Goal: Information Seeking & Learning: Learn about a topic

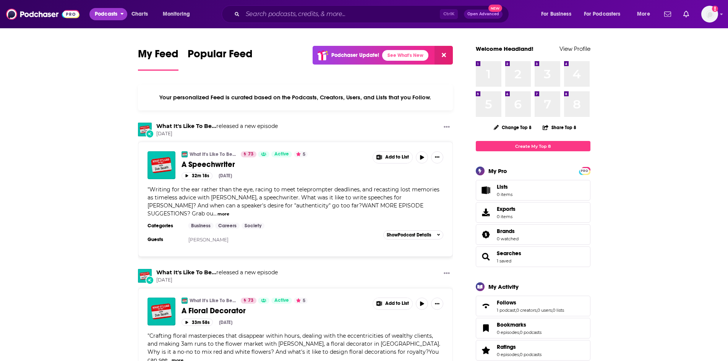
click at [114, 12] on span "Podcasts" at bounding box center [106, 14] width 23 height 11
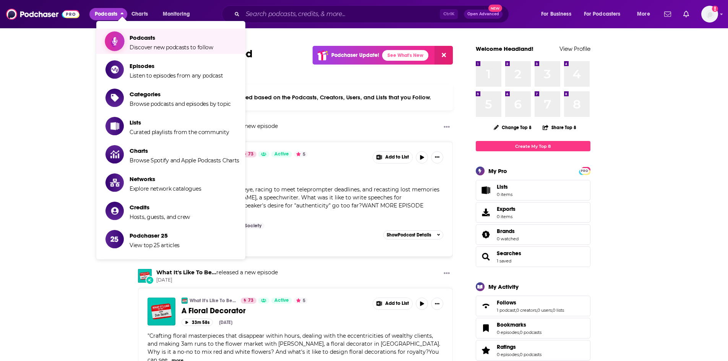
click at [136, 33] on span "Podcasts Discover new podcasts to follow" at bounding box center [172, 41] width 84 height 19
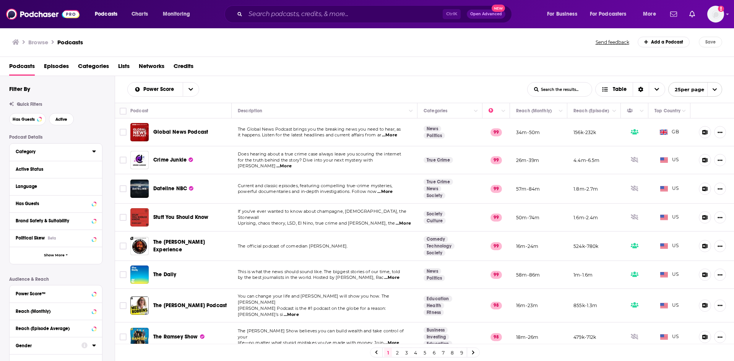
click at [36, 154] on div "Category" at bounding box center [51, 151] width 71 height 5
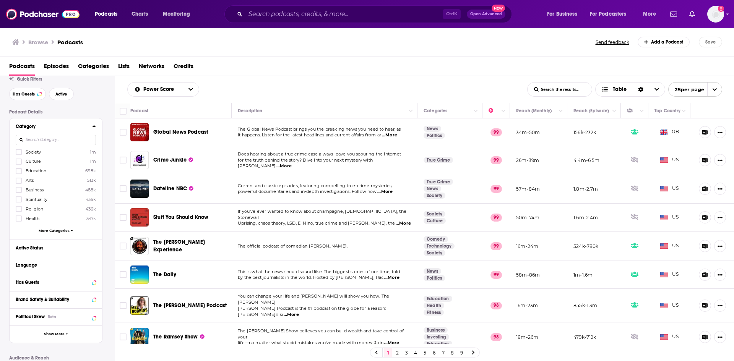
scroll to position [38, 0]
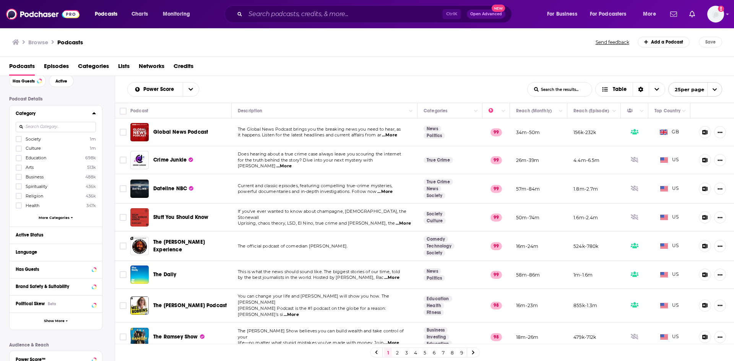
click at [46, 219] on span "More Categories" at bounding box center [54, 218] width 31 height 4
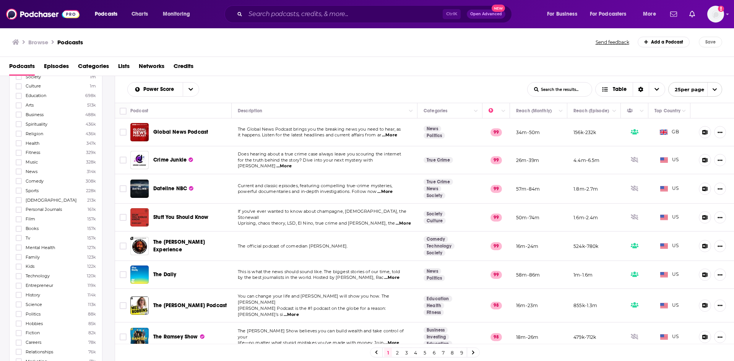
scroll to position [0, 0]
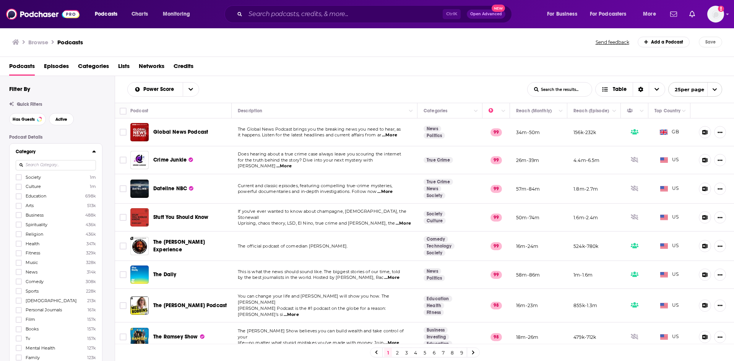
click at [51, 166] on input at bounding box center [56, 165] width 80 height 10
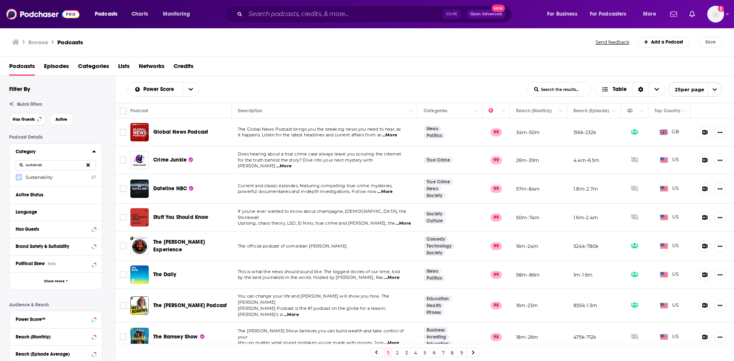
type input "sustainab"
click at [21, 180] on label at bounding box center [19, 177] width 6 height 6
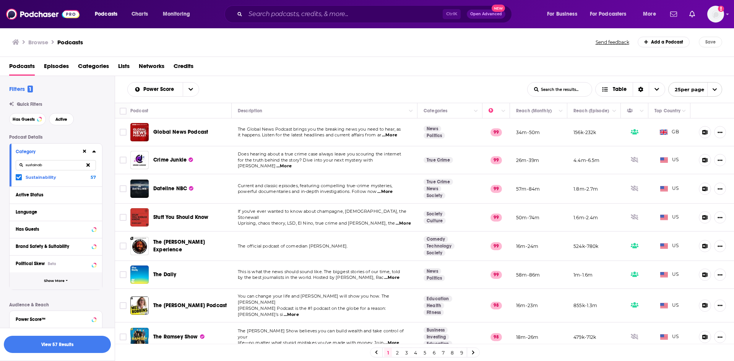
click at [52, 283] on span "Show More" at bounding box center [54, 281] width 21 height 4
click at [39, 214] on div "Language" at bounding box center [51, 212] width 71 height 5
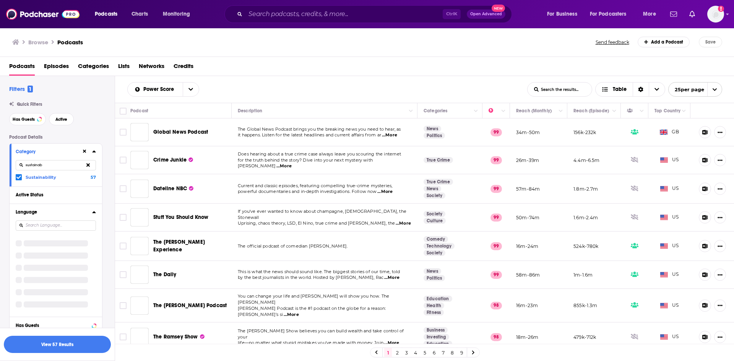
click at [35, 213] on div "Language" at bounding box center [51, 212] width 71 height 5
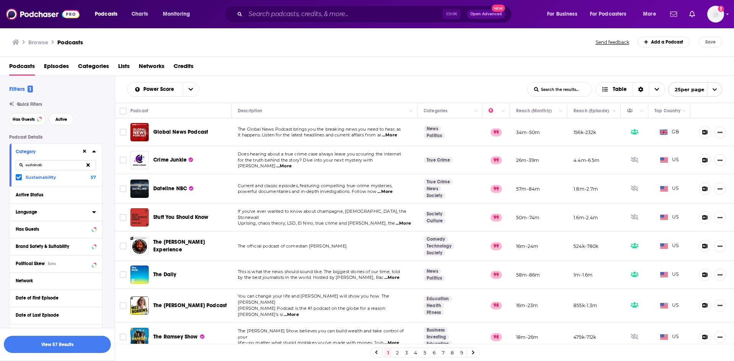
click at [35, 213] on div "Language" at bounding box center [51, 212] width 71 height 5
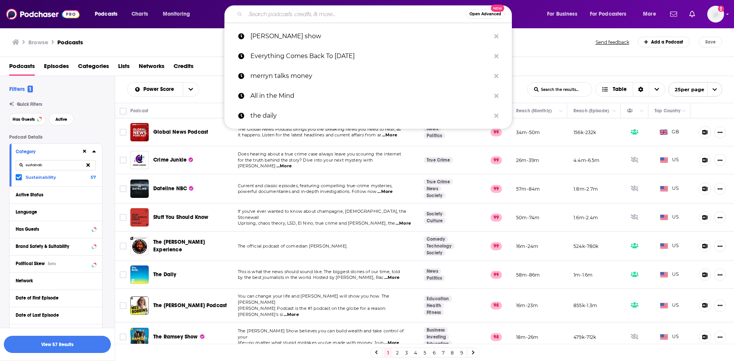
click at [278, 16] on input "Search podcasts, credits, & more..." at bounding box center [355, 14] width 221 height 12
click at [169, 41] on div "Browse Podcasts" at bounding box center [304, 42] width 584 height 11
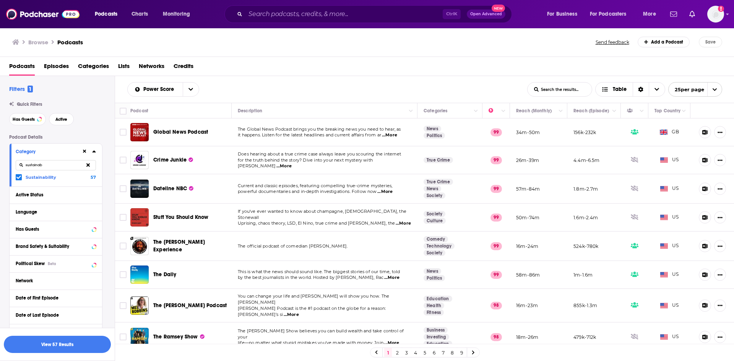
click at [395, 135] on span "...More" at bounding box center [389, 135] width 15 height 6
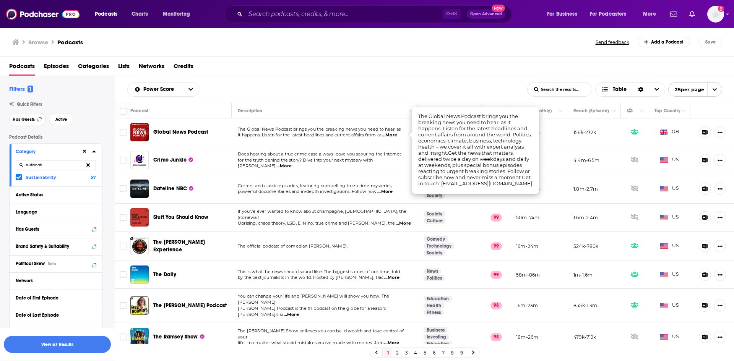
click at [300, 78] on div "Power Score List Search Input Search the results... Table List Search Input Sea…" at bounding box center [424, 89] width 619 height 27
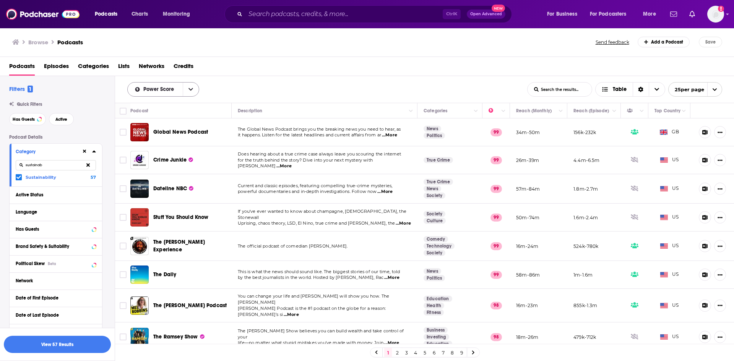
click at [185, 96] on button "open menu" at bounding box center [191, 90] width 16 height 14
click at [259, 88] on div "Power Score By Rating Trending New Power Score List Search Input Search the res…" at bounding box center [327, 89] width 400 height 15
click at [290, 11] on input "Search podcasts, credits, & more..." at bounding box center [343, 14] width 197 height 12
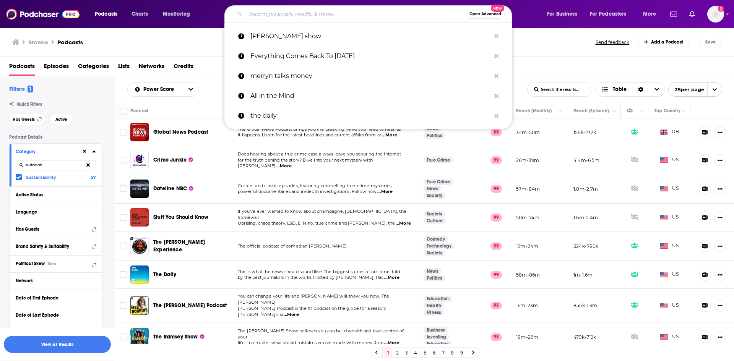
paste input "Outrage + Optimism: The Climate Podcast"
type input "Outrage + Optimism: The Climate Podcast"
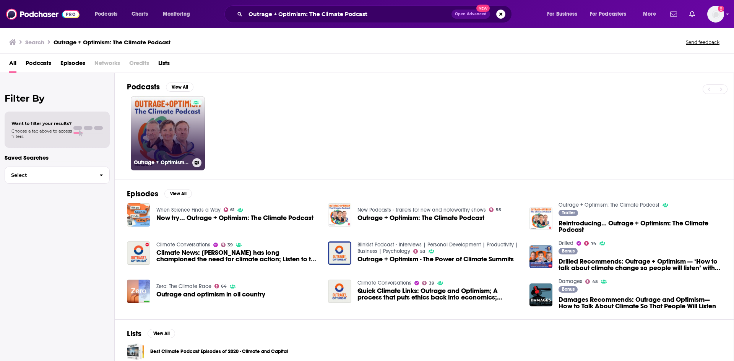
click at [155, 137] on link "Outrage + Optimism: The Climate Podcast" at bounding box center [168, 133] width 74 height 74
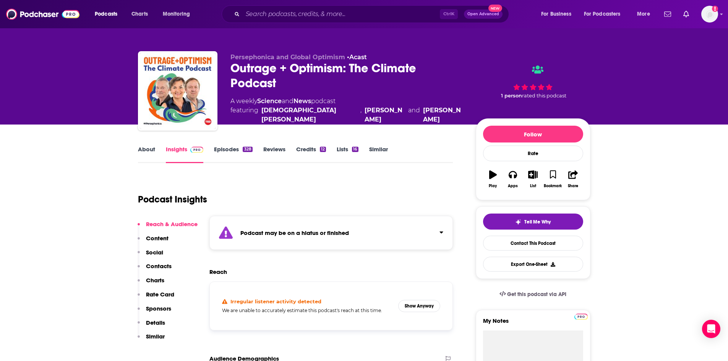
click at [306, 227] on div "Podcast may be on a hiatus or finished" at bounding box center [332, 233] width 244 height 34
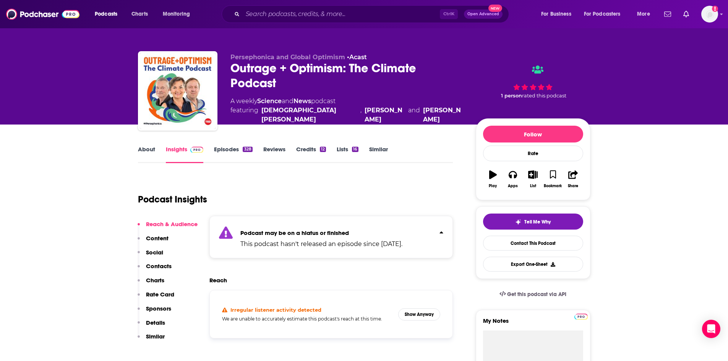
click at [306, 227] on div "Podcast may be on a hiatus or finished This podcast hasn't released an episode …" at bounding box center [321, 237] width 162 height 23
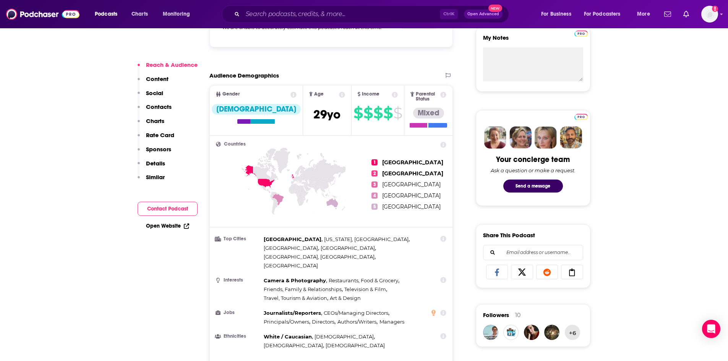
scroll to position [382, 0]
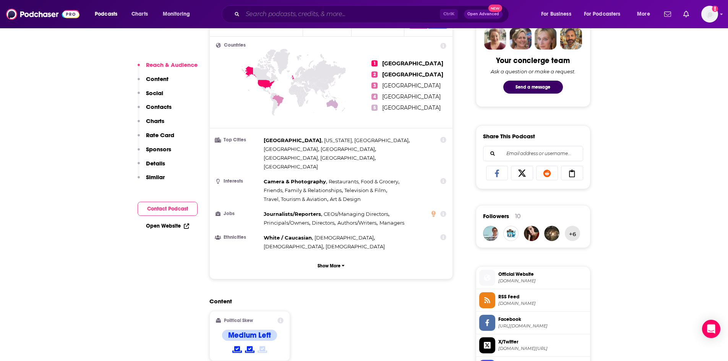
click at [277, 14] on input "Search podcasts, credits, & more..." at bounding box center [341, 14] width 197 height 12
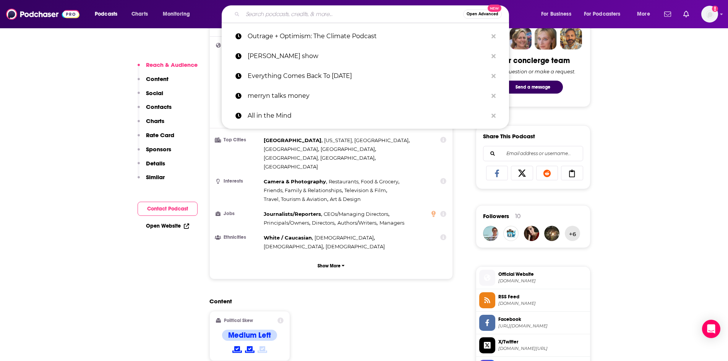
paste input "The Climate Question (BBC World Service)"
type input "The Climate Question (BBC World Service)"
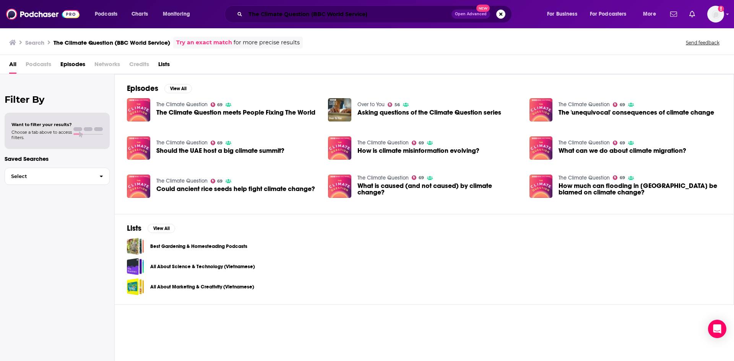
click at [388, 13] on input "The Climate Question (BBC World Service)" at bounding box center [348, 14] width 206 height 12
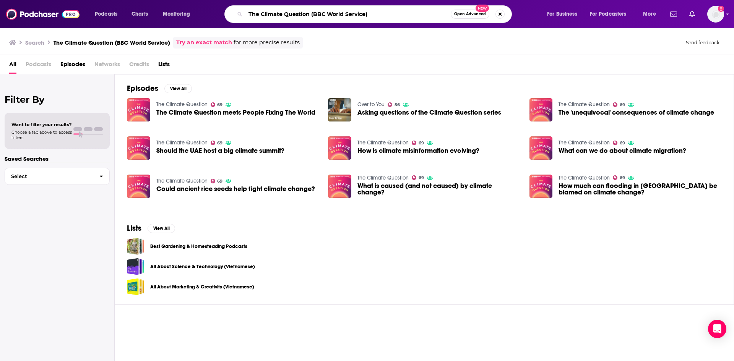
drag, startPoint x: 390, startPoint y: 11, endPoint x: 310, endPoint y: 12, distance: 79.9
click at [310, 12] on input "The Climate Question (BBC World Service)" at bounding box center [347, 14] width 205 height 12
type input "The Climate Question"
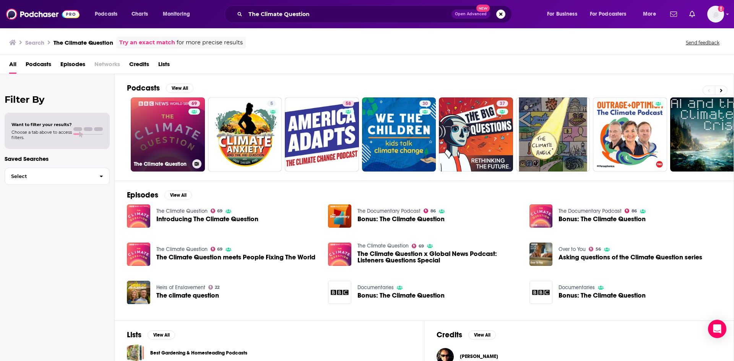
click at [170, 131] on link "69 The Climate Question" at bounding box center [168, 134] width 74 height 74
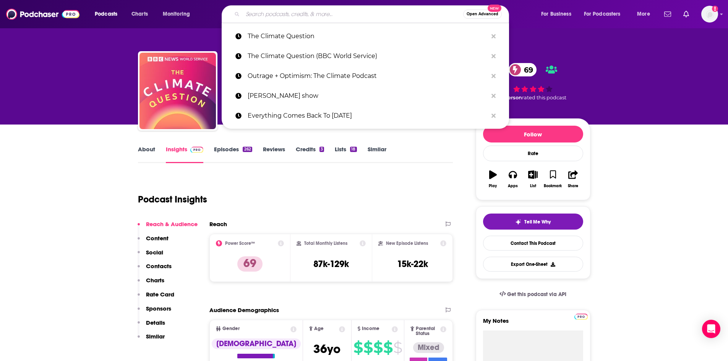
click at [329, 18] on input "Search podcasts, credits, & more..." at bounding box center [353, 14] width 221 height 12
paste input "Innovation Forum Podcast"
type input "Innovation Forum Podcast"
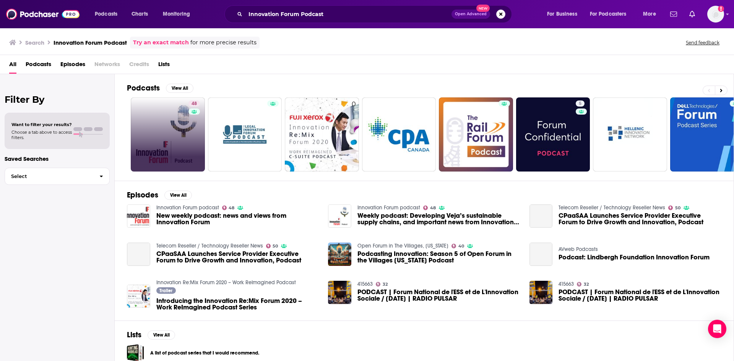
click at [176, 126] on link "48" at bounding box center [168, 134] width 74 height 74
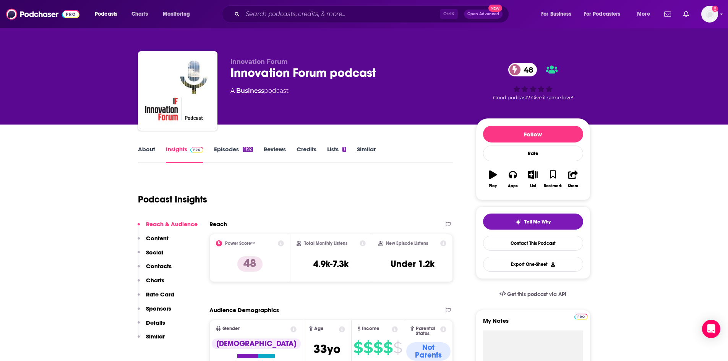
click at [306, 24] on div "Podcasts Charts Monitoring Ctrl K Open Advanced New For Business For Podcasters…" at bounding box center [364, 14] width 728 height 28
click at [307, 8] on input "Search podcasts, credits, & more..." at bounding box center [341, 14] width 197 height 12
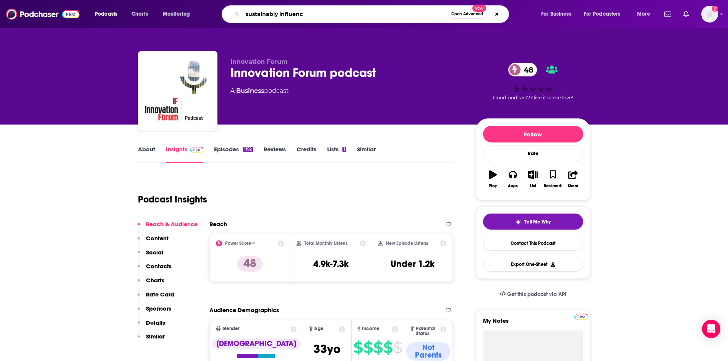
type input "sustainably influence"
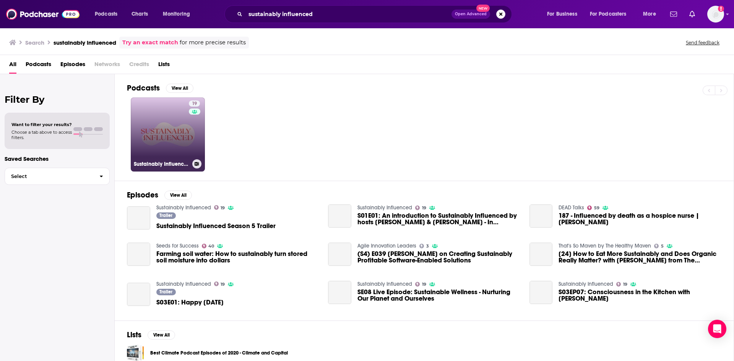
click at [177, 139] on link "19 Sustainably Influenced" at bounding box center [168, 134] width 74 height 74
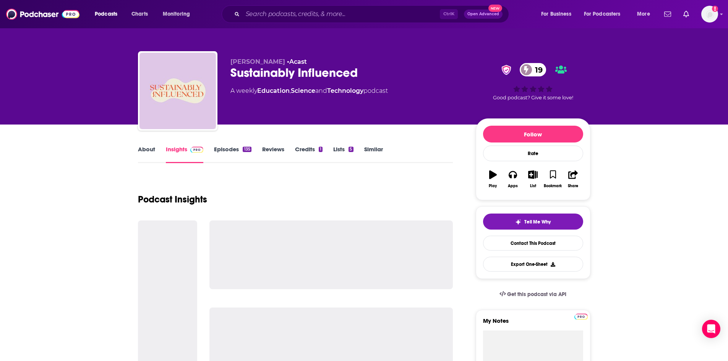
scroll to position [153, 0]
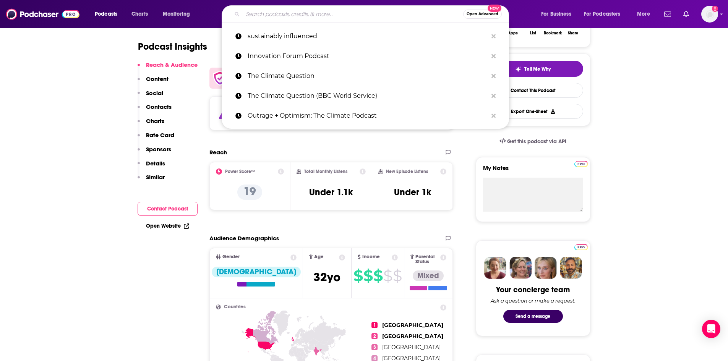
drag, startPoint x: 284, startPoint y: 15, endPoint x: 287, endPoint y: 18, distance: 4.1
click at [286, 16] on input "Search podcasts, credits, & more..." at bounding box center [353, 14] width 221 height 12
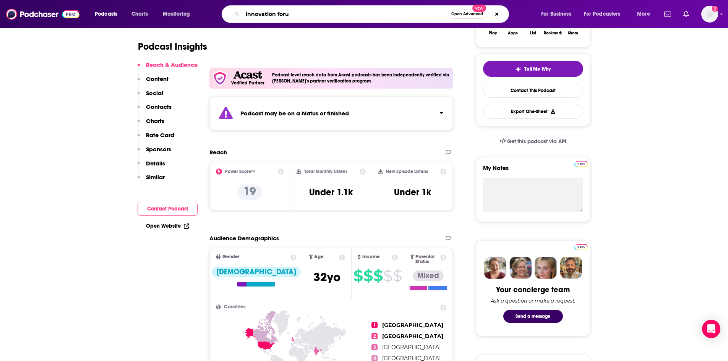
type input "innovation forum"
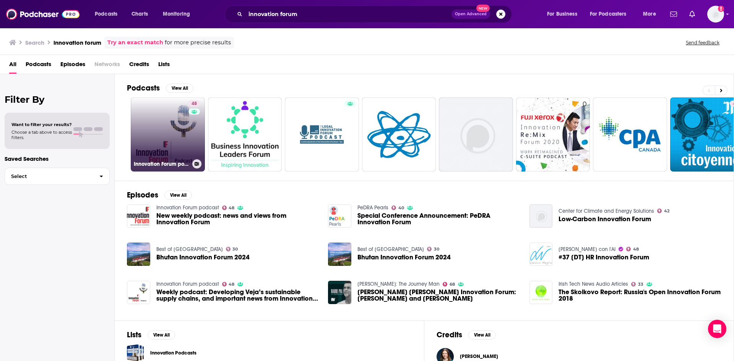
click at [172, 110] on link "48 Innovation Forum podcast" at bounding box center [168, 134] width 74 height 74
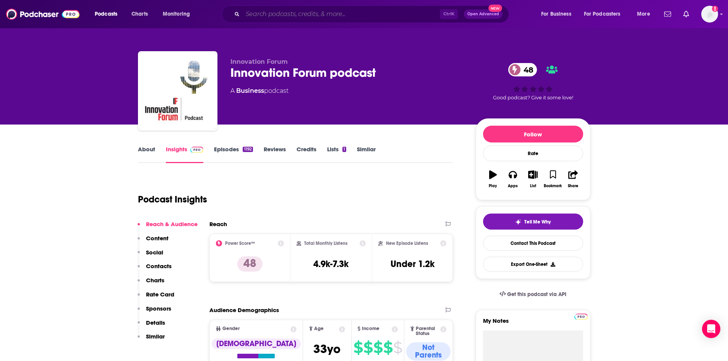
click at [343, 18] on input "Search podcasts, credits, & more..." at bounding box center [341, 14] width 197 height 12
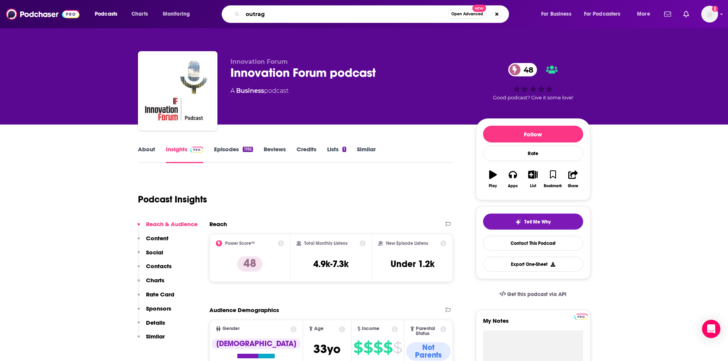
type input "outrage"
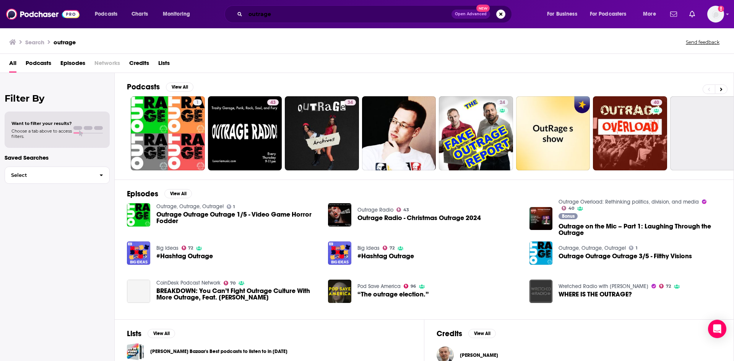
click at [351, 10] on input "outrage" at bounding box center [348, 14] width 206 height 12
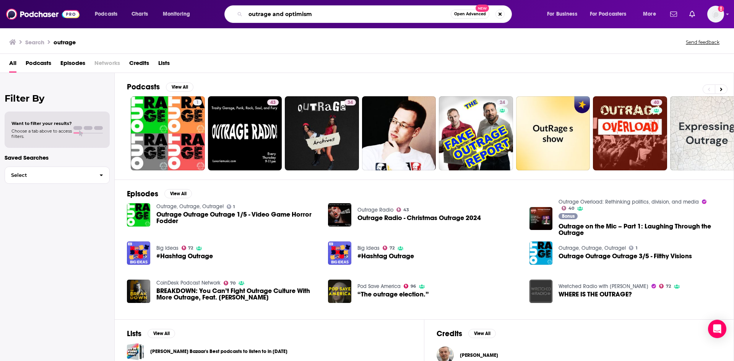
type input "outrage and optimism"
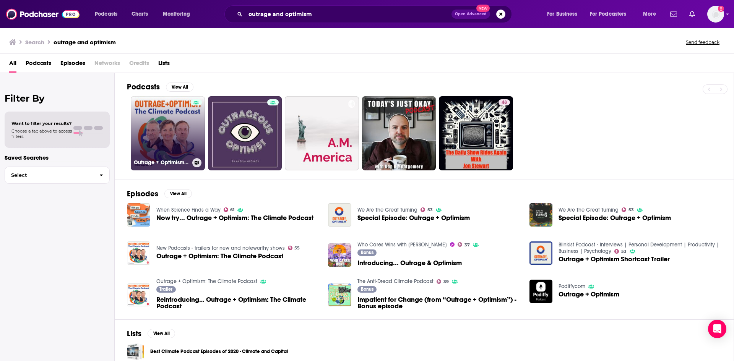
click at [175, 112] on link "Outrage + Optimism: The Climate Podcast" at bounding box center [168, 133] width 74 height 74
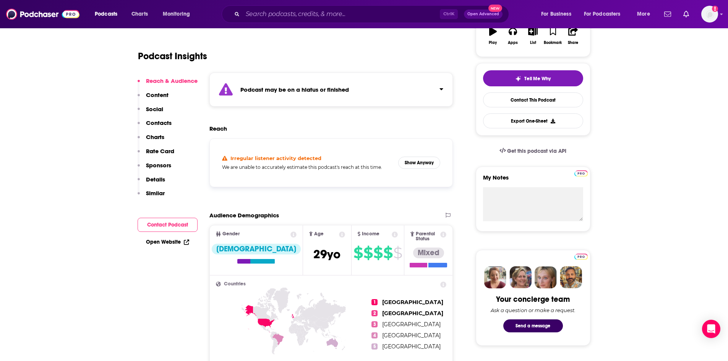
scroll to position [115, 0]
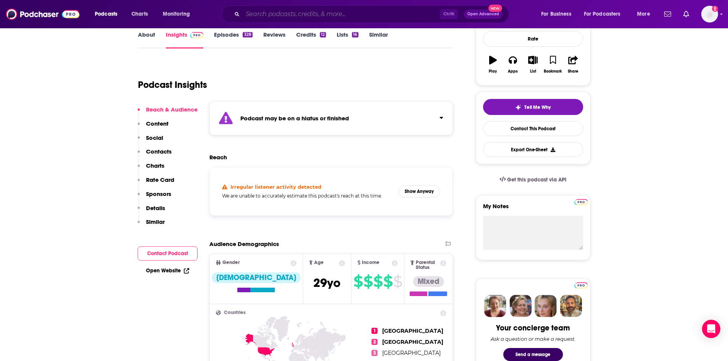
click at [317, 18] on input "Search podcasts, credits, & more..." at bounding box center [341, 14] width 197 height 12
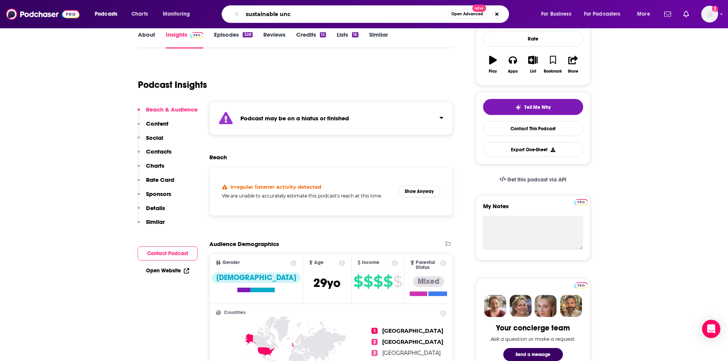
type input "sustainable unco"
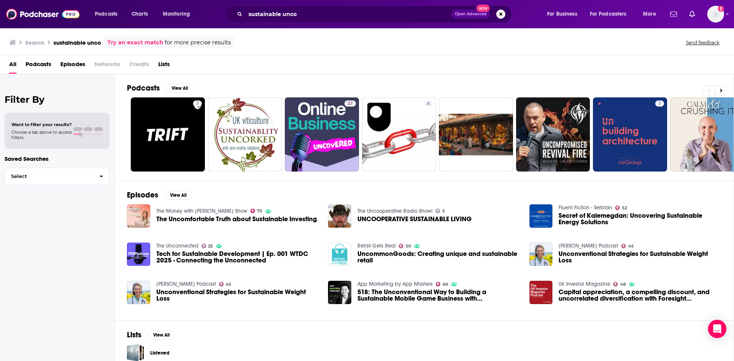
click at [299, 25] on div "Podcasts Charts Monitoring sustainable unco Open Advanced New For Business For …" at bounding box center [367, 14] width 734 height 28
drag, startPoint x: 294, startPoint y: 19, endPoint x: 283, endPoint y: 20, distance: 11.6
click at [293, 19] on input "sustainable unco" at bounding box center [348, 14] width 206 height 12
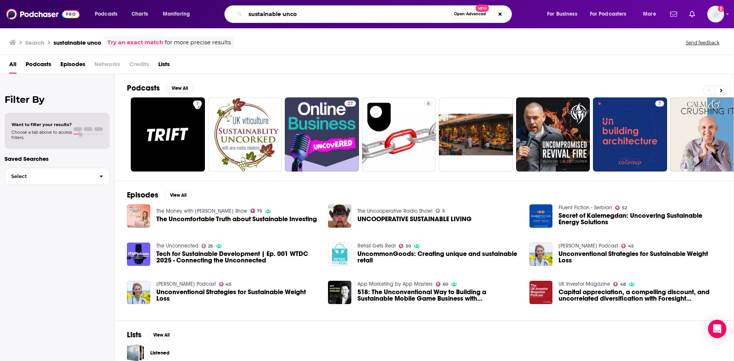
click at [280, 12] on input "sustainable unco" at bounding box center [347, 14] width 205 height 12
type input "sustainability unco"
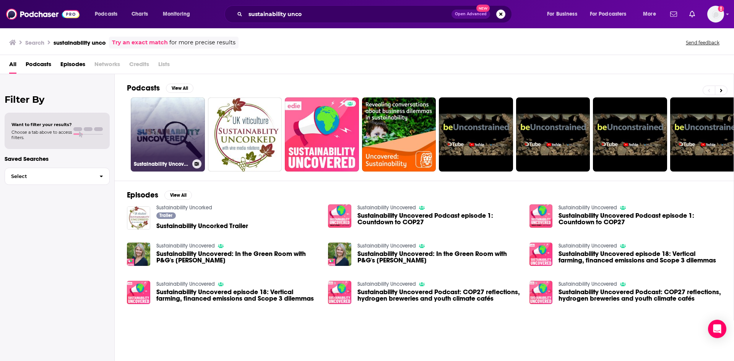
click at [153, 125] on link "Sustainability Uncovered" at bounding box center [168, 134] width 74 height 74
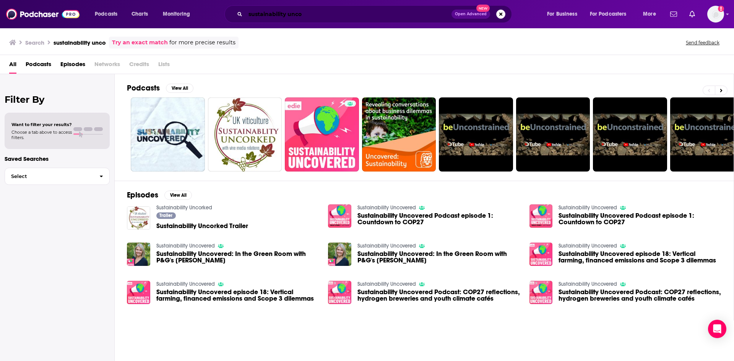
click at [315, 10] on input "sustainability unco" at bounding box center [348, 14] width 206 height 12
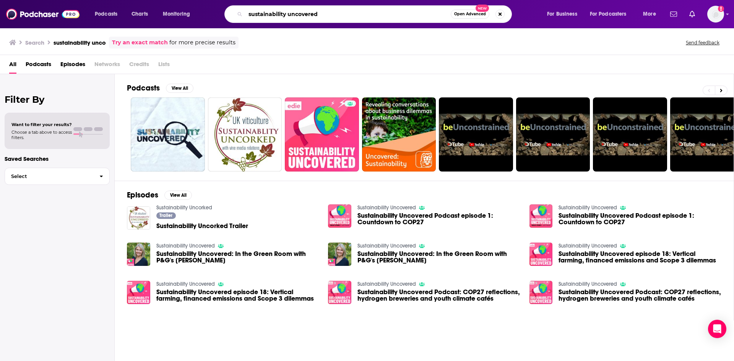
type input "sustainability uncovered"
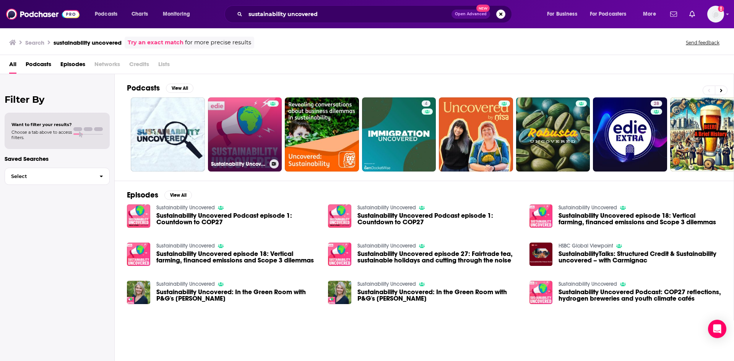
click at [250, 136] on link "Sustainability Uncovered" at bounding box center [245, 134] width 74 height 74
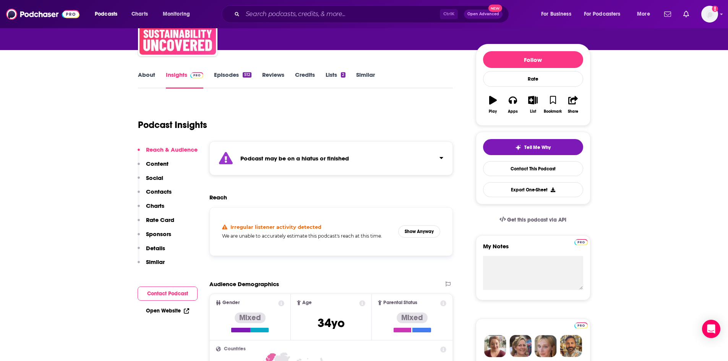
scroll to position [76, 0]
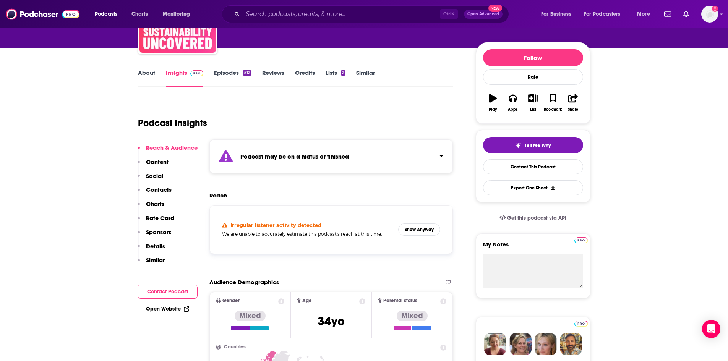
click at [226, 74] on link "Episodes 512" at bounding box center [232, 78] width 37 height 18
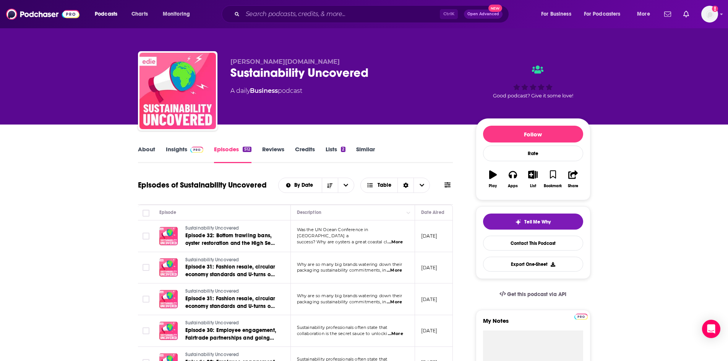
click at [181, 151] on link "Insights" at bounding box center [185, 155] width 38 height 18
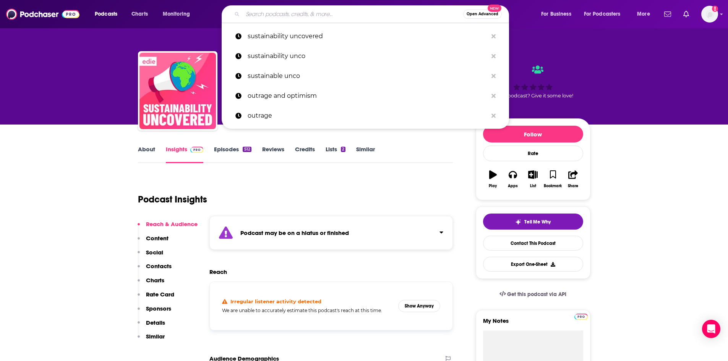
click at [267, 16] on input "Search podcasts, credits, & more..." at bounding box center [353, 14] width 221 height 12
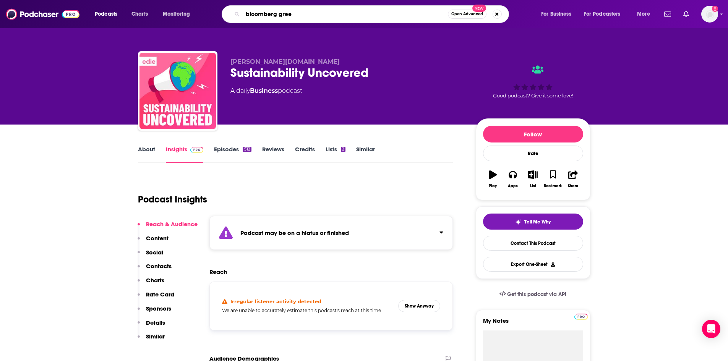
type input "bloomberg green"
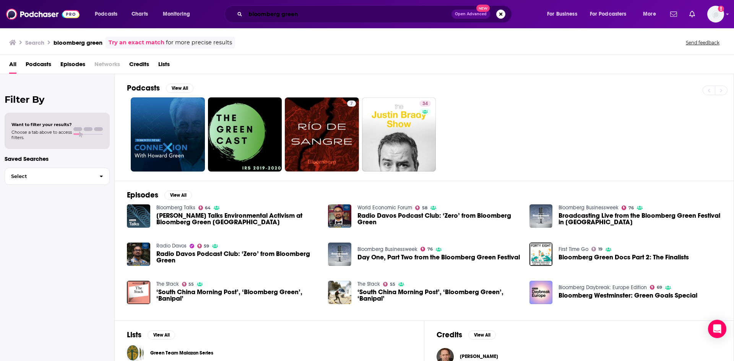
click at [292, 16] on input "bloomberg green" at bounding box center [348, 14] width 206 height 12
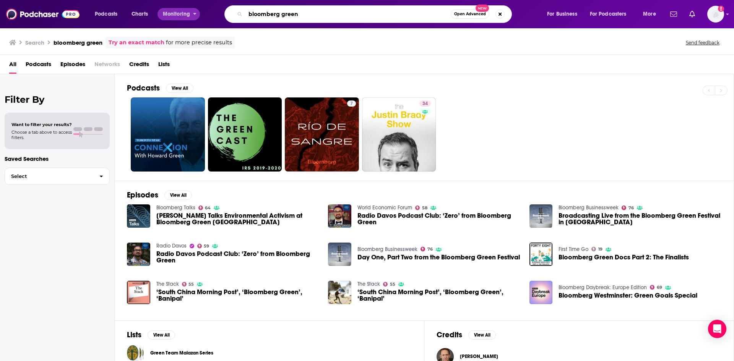
drag, startPoint x: 204, startPoint y: 15, endPoint x: 188, endPoint y: 13, distance: 15.8
click at [188, 13] on div "Podcasts Charts Monitoring bloomberg green Open Advanced New For Business For P…" at bounding box center [376, 14] width 574 height 18
type input "zero"
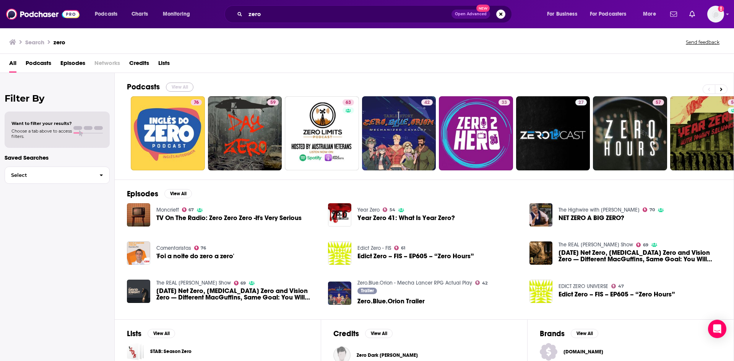
click at [182, 86] on button "View All" at bounding box center [180, 87] width 28 height 9
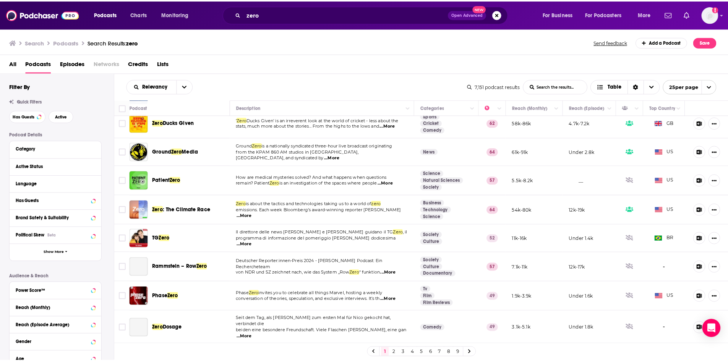
scroll to position [306, 0]
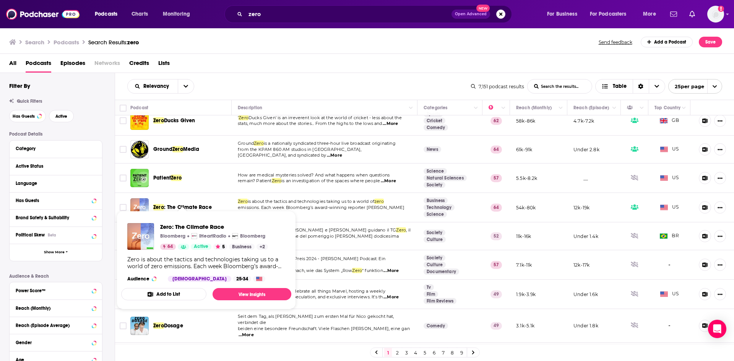
click at [195, 204] on span ": The Climate Race" at bounding box center [188, 207] width 48 height 6
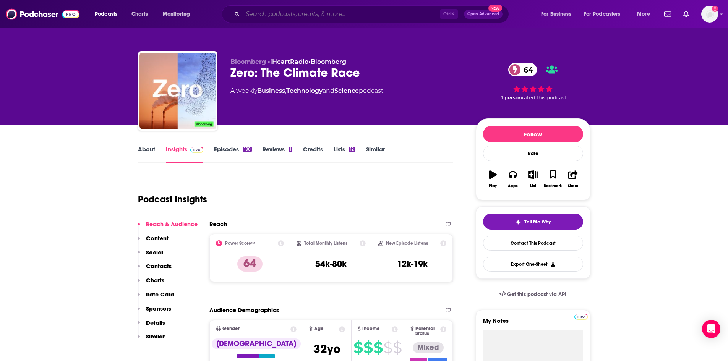
click at [361, 16] on input "Search podcasts, credits, & more..." at bounding box center [341, 14] width 197 height 12
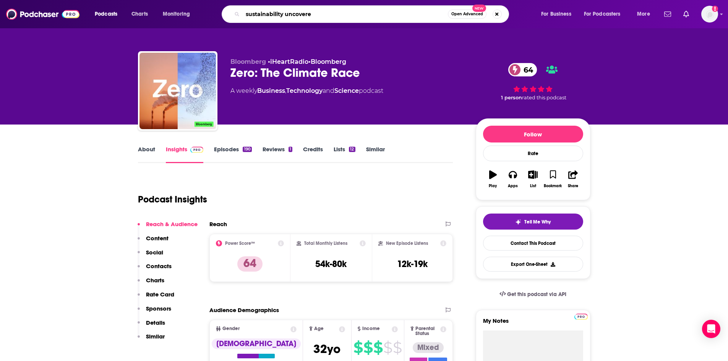
type input "sustainability uncovered"
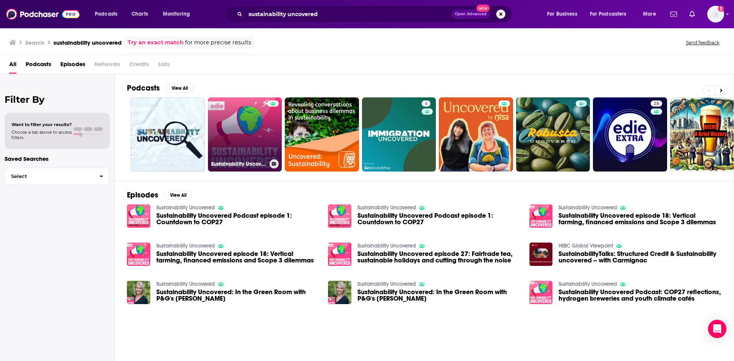
click at [236, 153] on link "Sustainability Uncovered" at bounding box center [245, 134] width 74 height 74
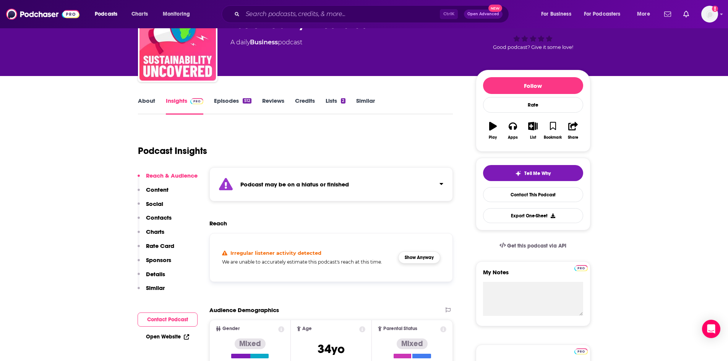
scroll to position [76, 0]
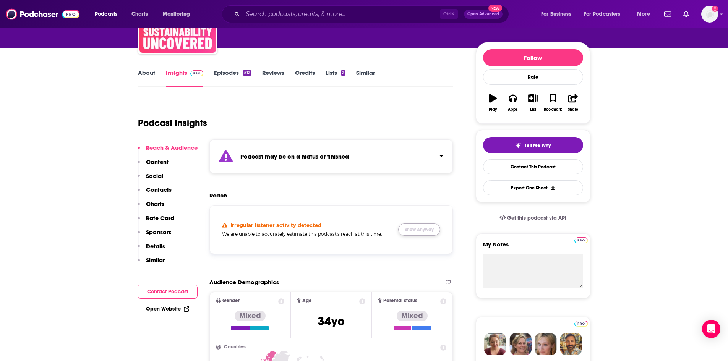
click at [415, 228] on button "Show Anyway" at bounding box center [419, 230] width 42 height 12
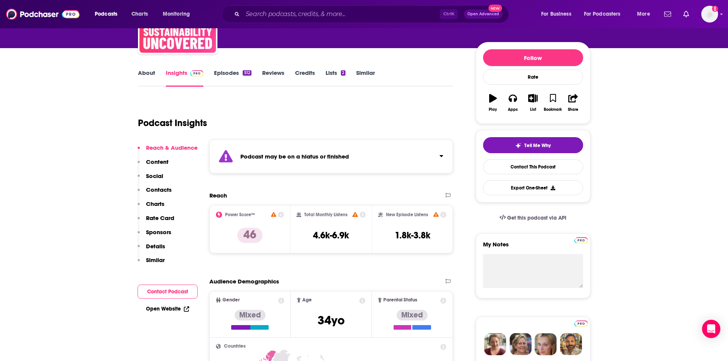
click at [328, 4] on div "Podcasts Charts Monitoring Ctrl K Open Advanced New For Business For Podcasters…" at bounding box center [364, 14] width 728 height 28
click at [329, 11] on input "Search podcasts, credits, & more..." at bounding box center [341, 14] width 197 height 12
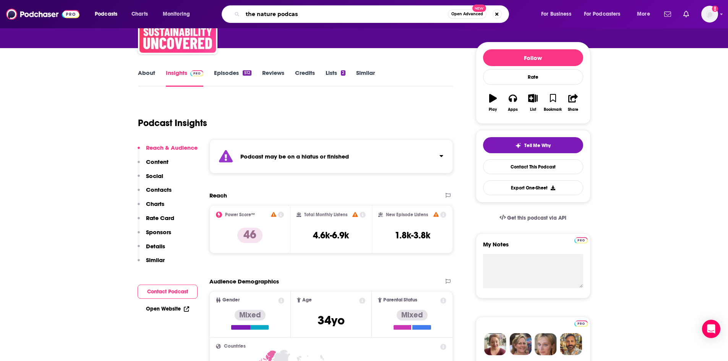
type input "the nature podcast"
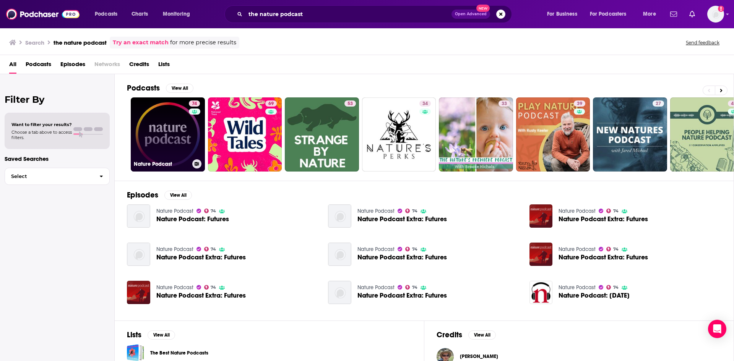
click at [159, 119] on link "74 Nature Podcast" at bounding box center [168, 134] width 74 height 74
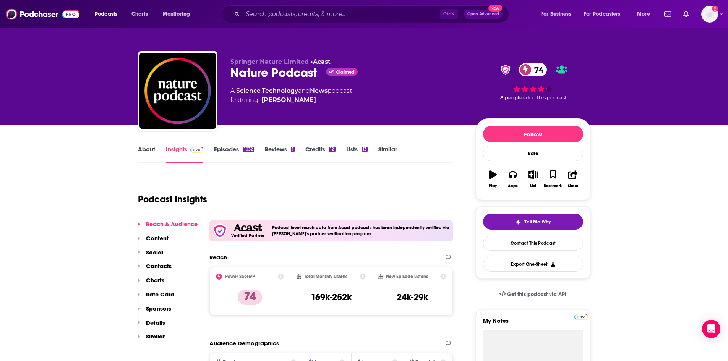
click at [158, 325] on p "Details" at bounding box center [155, 322] width 19 height 7
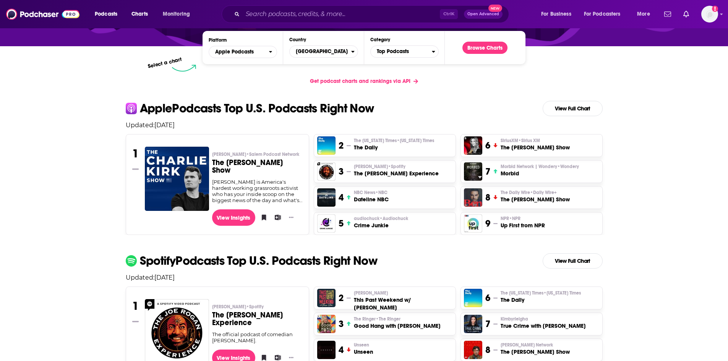
scroll to position [115, 0]
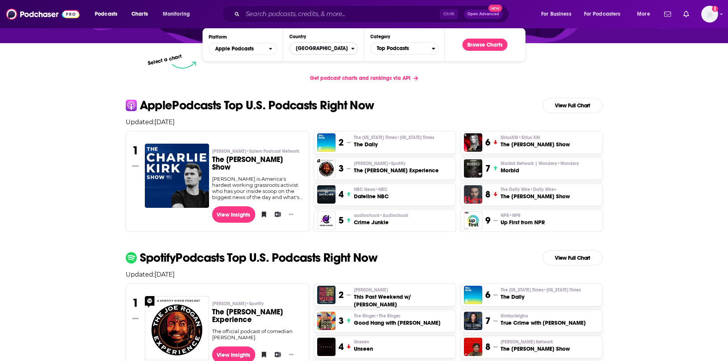
click at [310, 51] on span "[GEOGRAPHIC_DATA]" at bounding box center [320, 48] width 61 height 13
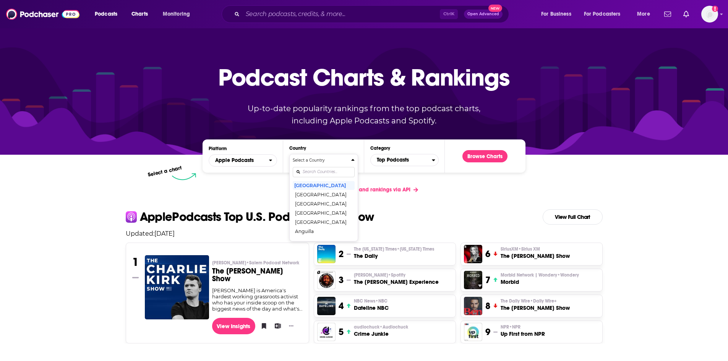
scroll to position [0, 0]
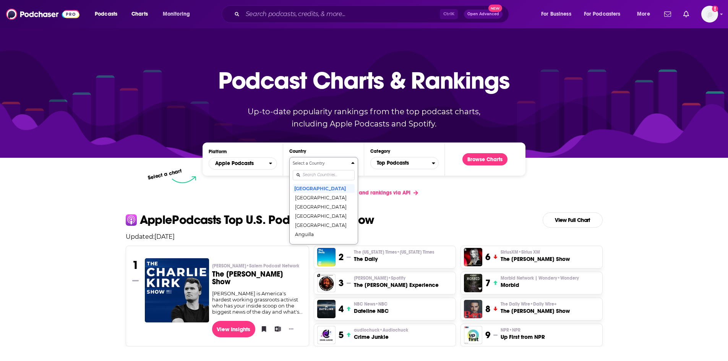
click at [316, 174] on input "Countries" at bounding box center [324, 175] width 62 height 10
click at [289, 157] on button "Select a Country united [GEOGRAPHIC_DATA] [GEOGRAPHIC_DATA] [GEOGRAPHIC_DATA]" at bounding box center [323, 186] width 68 height 58
type input "united k"
click at [314, 193] on button "Select a Country [GEOGRAPHIC_DATA]" at bounding box center [323, 176] width 68 height 39
click at [309, 191] on button "[GEOGRAPHIC_DATA]" at bounding box center [324, 188] width 62 height 9
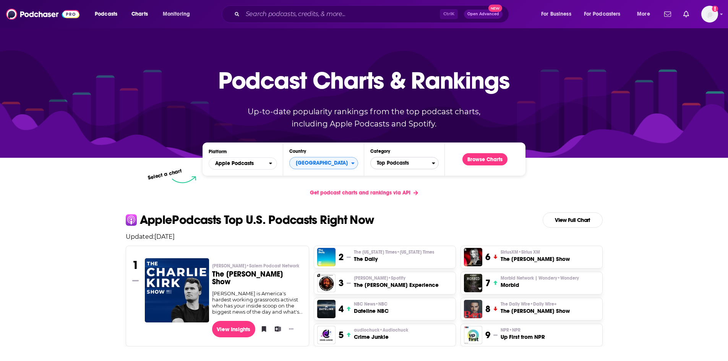
click at [398, 158] on span "Top Podcasts" at bounding box center [401, 163] width 61 height 13
click at [404, 177] on input "Categories" at bounding box center [405, 175] width 62 height 10
type input "sustain"
click at [427, 176] on button "Categories" at bounding box center [425, 175] width 19 height 18
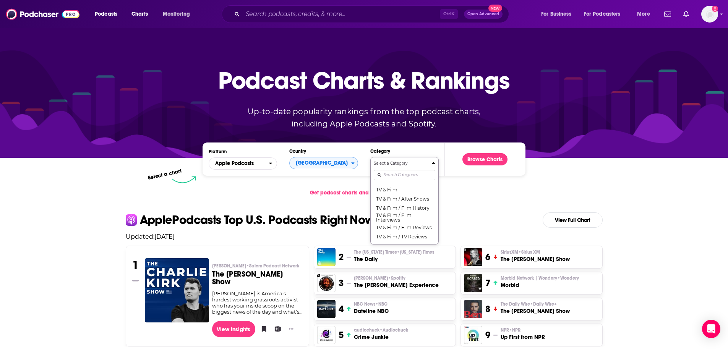
scroll to position [76, 0]
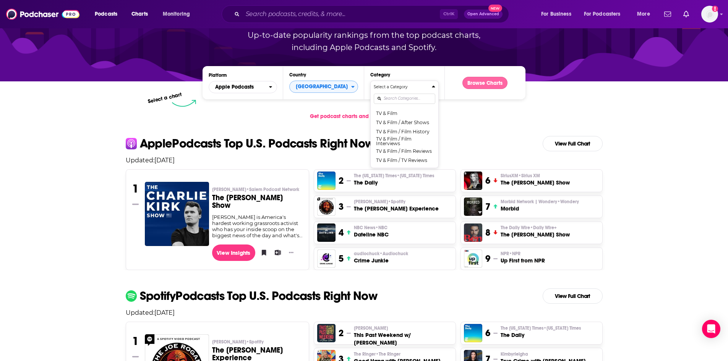
click at [478, 83] on button "Browse Charts" at bounding box center [485, 83] width 45 height 12
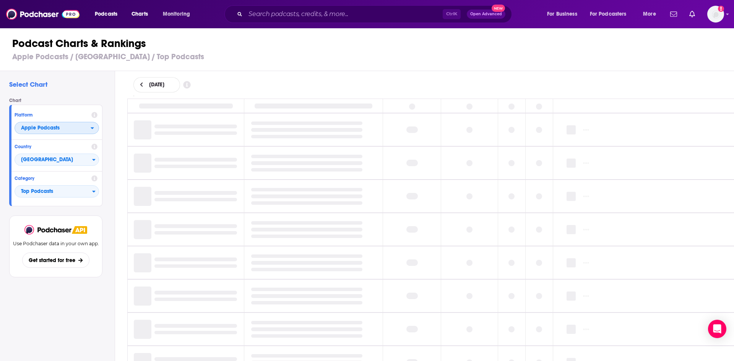
click at [54, 125] on span "Apple Podcasts" at bounding box center [40, 127] width 39 height 5
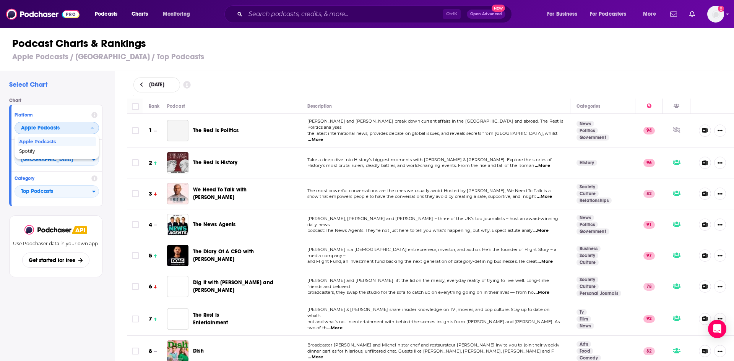
click at [67, 125] on span "Apple Podcasts" at bounding box center [53, 128] width 76 height 13
click at [54, 150] on span "Spotify" at bounding box center [56, 151] width 75 height 5
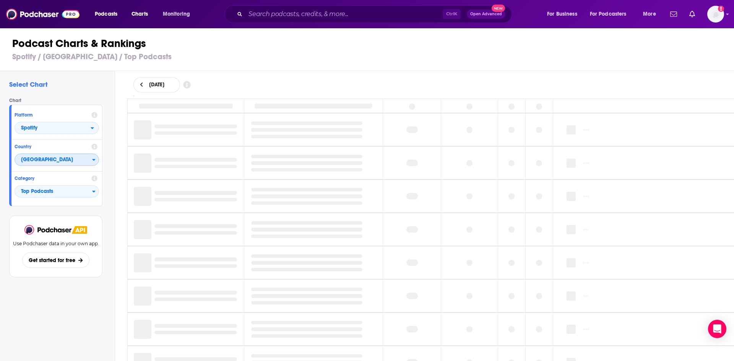
click at [58, 162] on span "[GEOGRAPHIC_DATA]" at bounding box center [53, 160] width 77 height 13
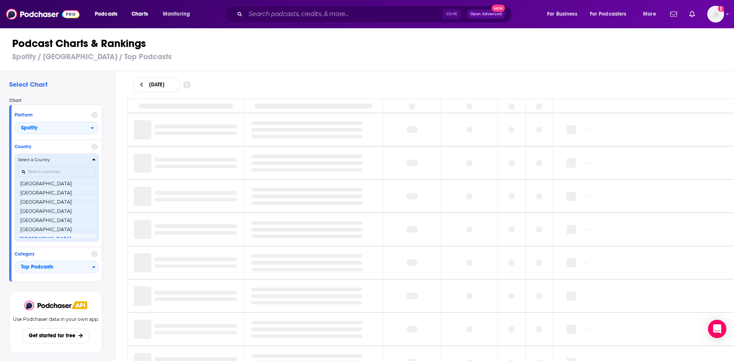
scroll to position [181, 0]
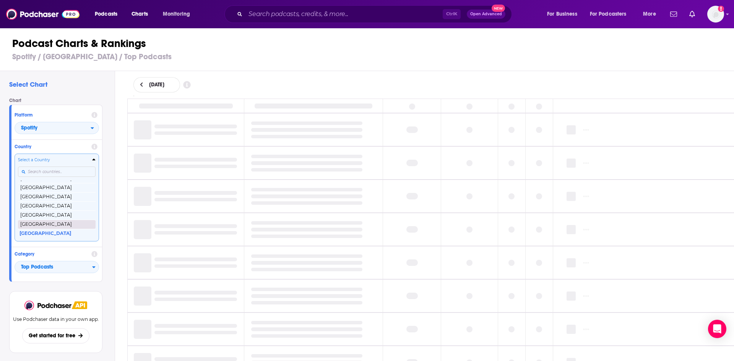
click at [44, 226] on button "[GEOGRAPHIC_DATA]" at bounding box center [57, 224] width 78 height 9
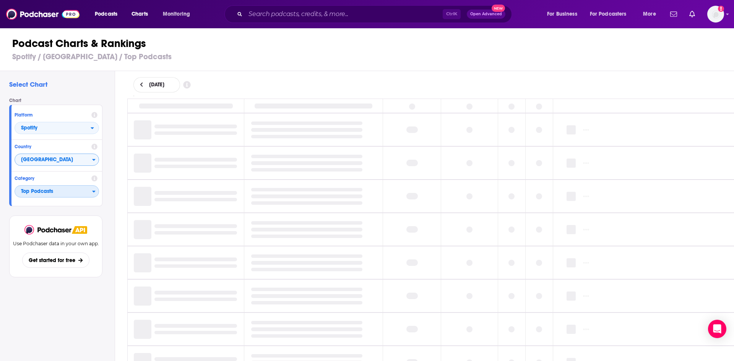
click at [54, 192] on span "Top Podcasts" at bounding box center [53, 191] width 77 height 13
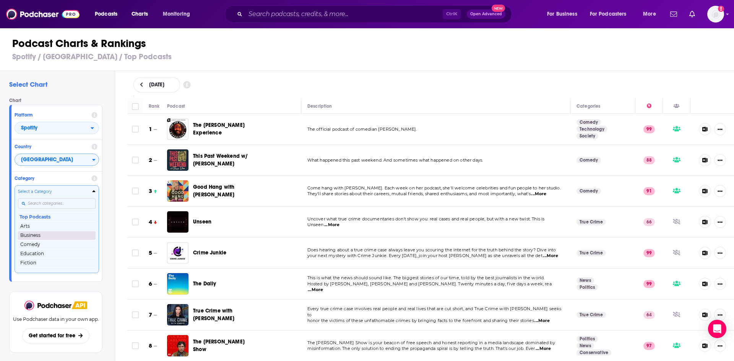
click at [28, 234] on button "Business" at bounding box center [57, 235] width 78 height 9
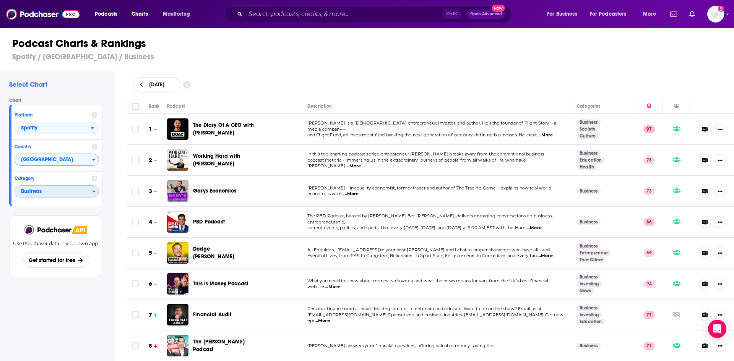
click at [72, 191] on span "Business" at bounding box center [53, 191] width 77 height 13
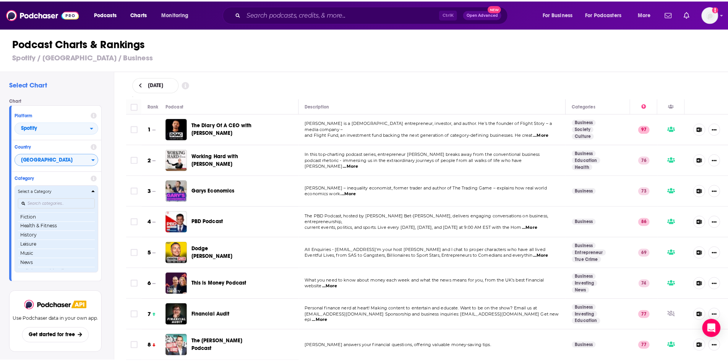
scroll to position [108, 0]
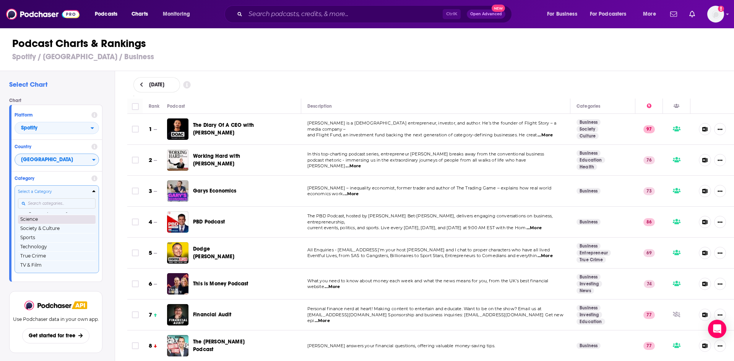
click at [39, 222] on button "Science" at bounding box center [57, 219] width 78 height 9
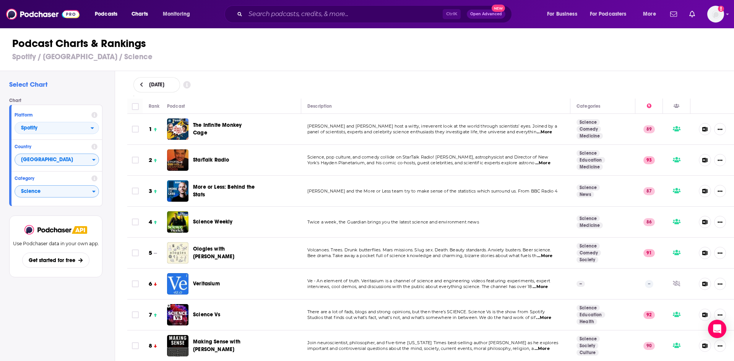
click at [445, 223] on span "Twice a week, the Guardian brings you the latest science and environment news" at bounding box center [393, 221] width 172 height 5
click at [219, 222] on span "Science Weekly" at bounding box center [212, 222] width 39 height 6
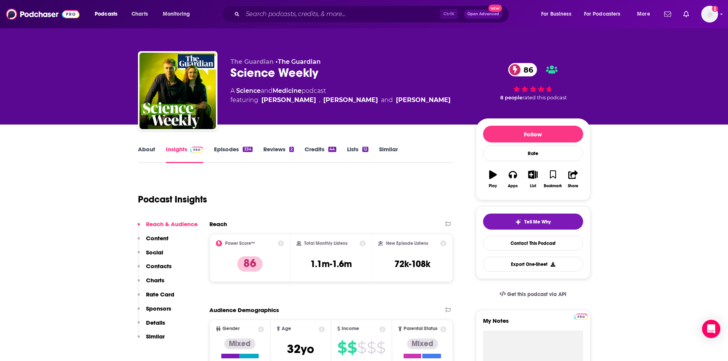
click at [215, 149] on link "Episodes 334" at bounding box center [233, 155] width 38 height 18
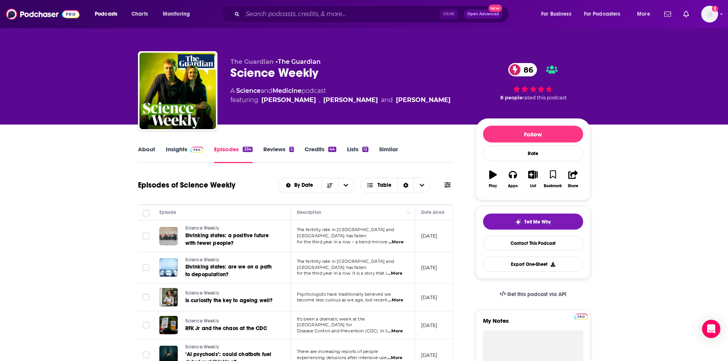
click at [150, 150] on link "About" at bounding box center [146, 155] width 17 height 18
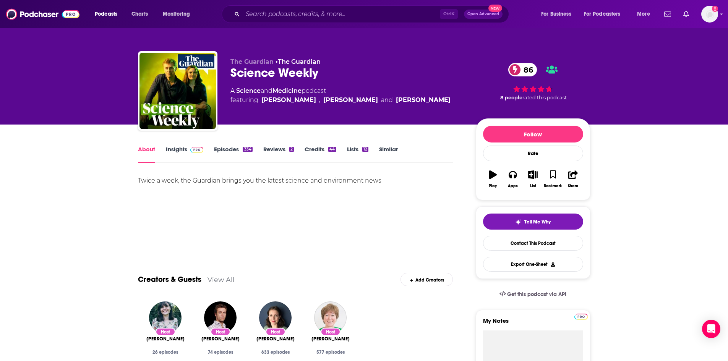
click at [174, 156] on link "Insights" at bounding box center [185, 155] width 38 height 18
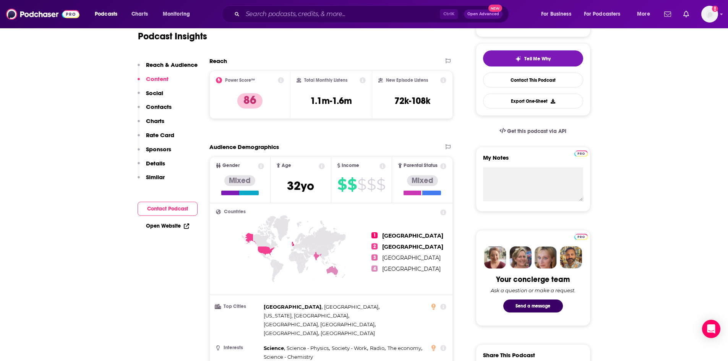
scroll to position [38, 0]
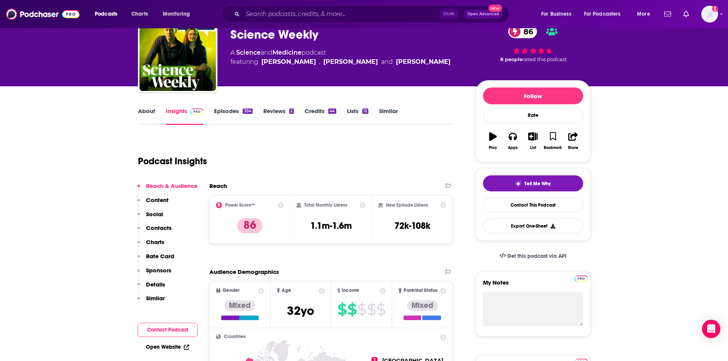
click at [143, 111] on link "About" at bounding box center [146, 116] width 17 height 18
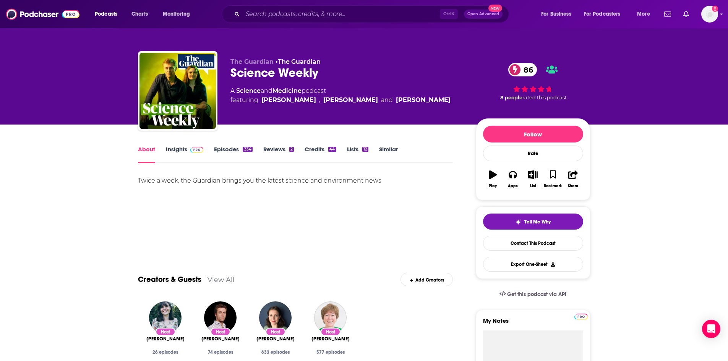
click at [383, 148] on link "Similar" at bounding box center [388, 155] width 19 height 18
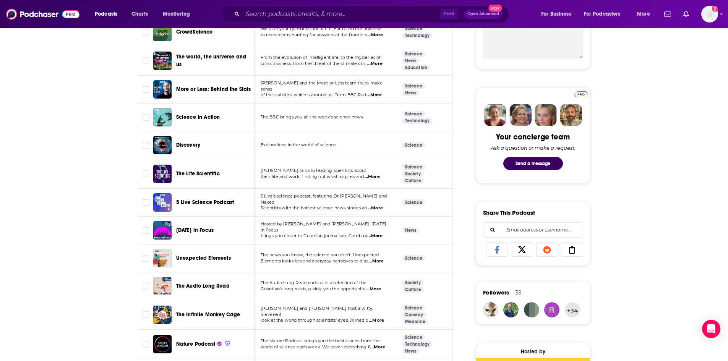
scroll to position [76, 0]
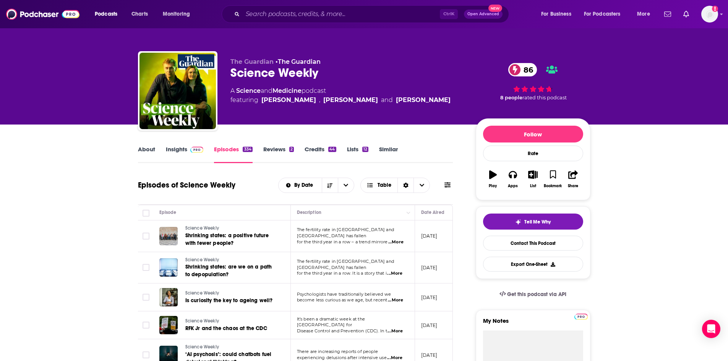
drag, startPoint x: 148, startPoint y: 153, endPoint x: 76, endPoint y: 9, distance: 161.2
click at [148, 153] on link "About" at bounding box center [146, 155] width 17 height 18
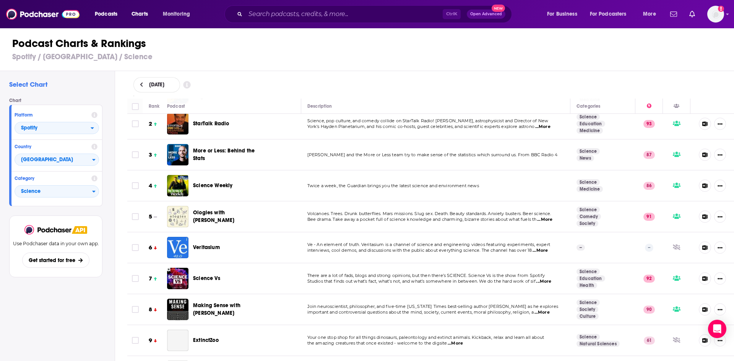
scroll to position [76, 0]
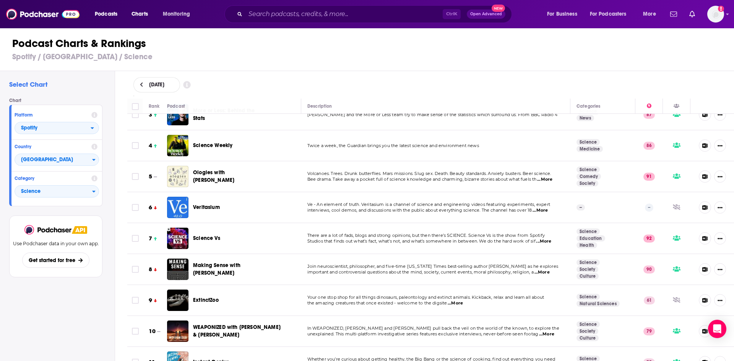
click at [544, 242] on span "...More" at bounding box center [543, 242] width 15 height 6
click at [71, 300] on div "Select Chart Chart Platform Spotify Country [GEOGRAPHIC_DATA] Category Science …" at bounding box center [57, 238] width 115 height 334
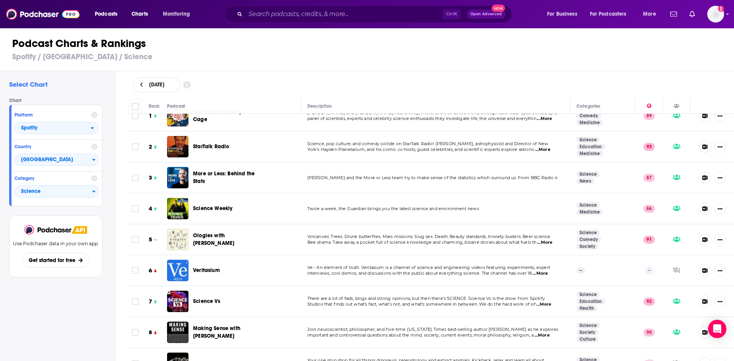
scroll to position [0, 0]
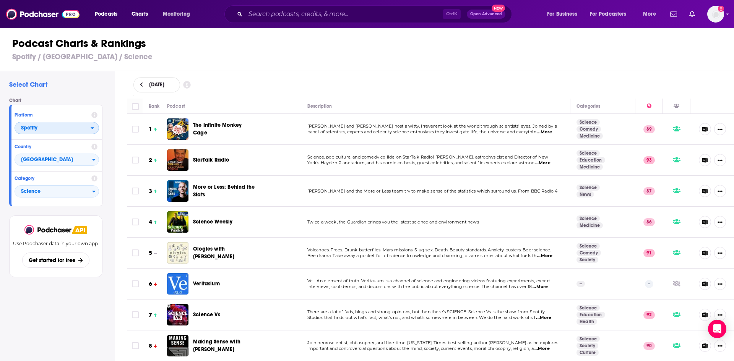
drag, startPoint x: 78, startPoint y: 130, endPoint x: 77, endPoint y: 135, distance: 4.3
click at [78, 130] on span "Spotify" at bounding box center [53, 128] width 76 height 13
click at [72, 149] on span "Spotify" at bounding box center [56, 151] width 75 height 5
click at [71, 133] on span "Spotify" at bounding box center [53, 128] width 76 height 13
click at [71, 145] on div "Apple Podcasts" at bounding box center [57, 141] width 78 height 9
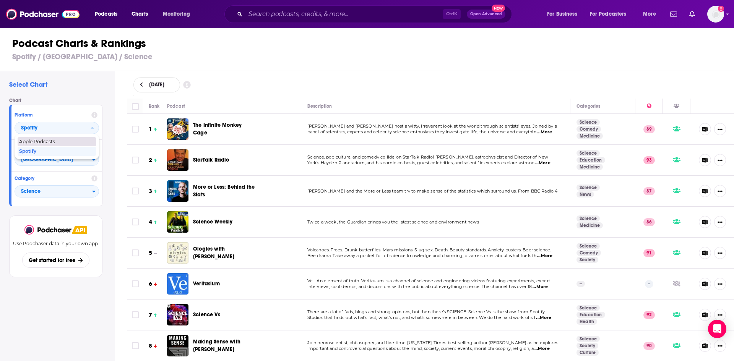
click at [43, 144] on div "Country" at bounding box center [57, 147] width 84 height 8
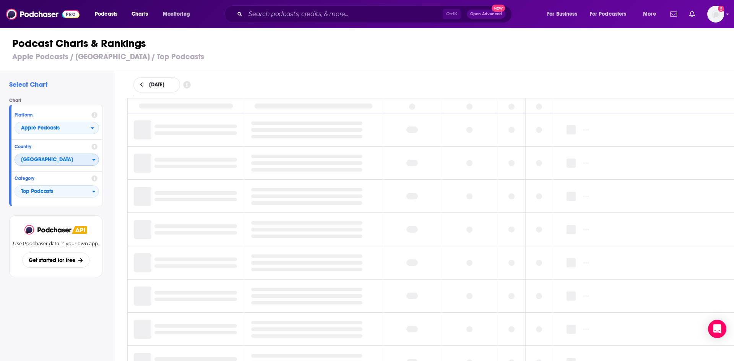
click at [51, 158] on span "[GEOGRAPHIC_DATA]" at bounding box center [53, 160] width 77 height 13
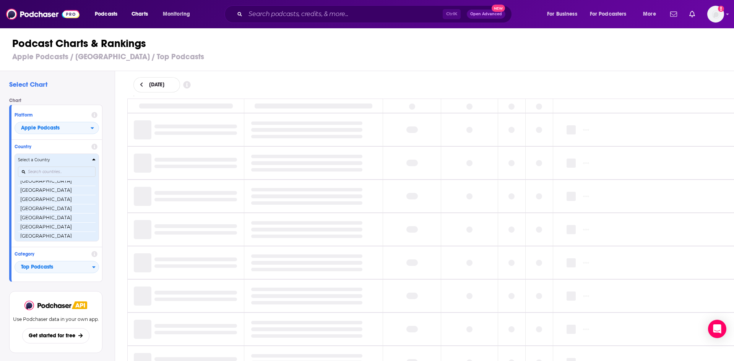
scroll to position [1475, 0]
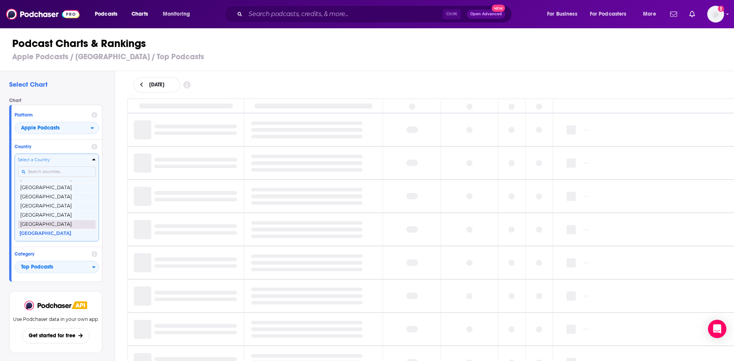
click at [52, 223] on button "[GEOGRAPHIC_DATA]" at bounding box center [57, 224] width 78 height 9
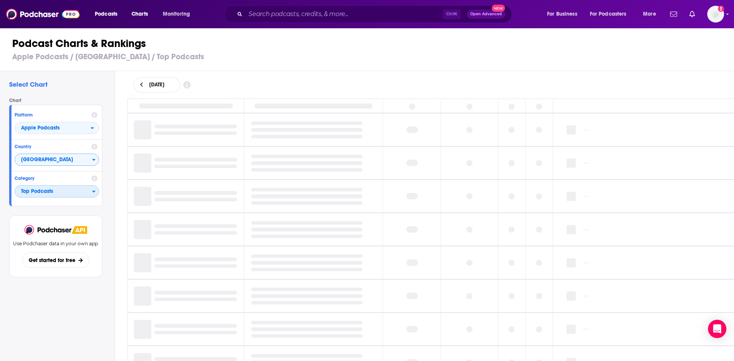
click at [49, 194] on span "Top Podcasts" at bounding box center [53, 191] width 77 height 13
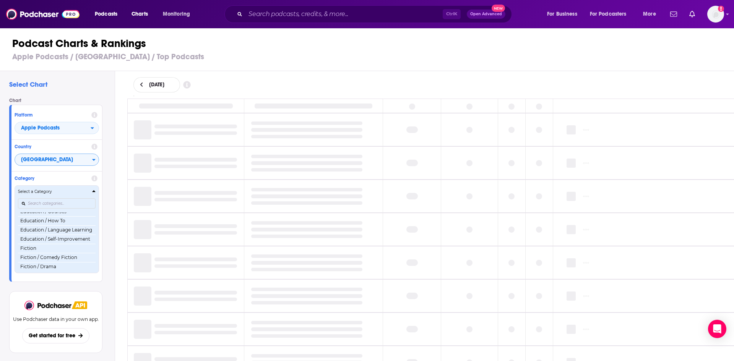
scroll to position [191, 0]
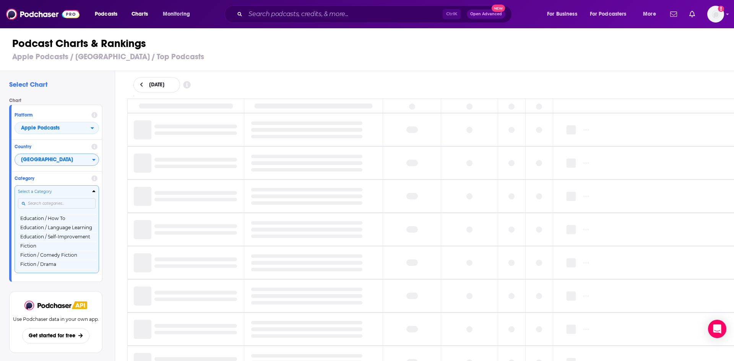
click at [50, 205] on input "Categories" at bounding box center [57, 203] width 78 height 10
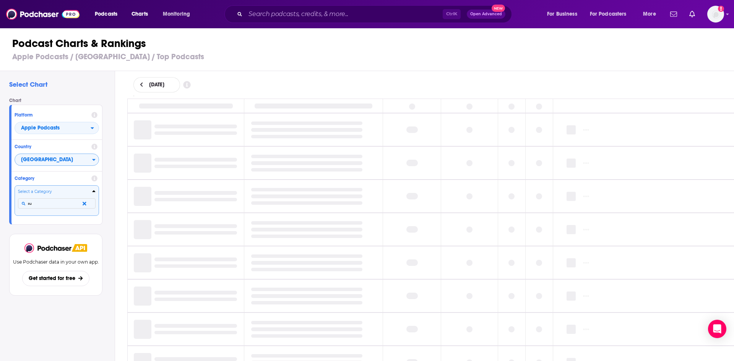
type input "s"
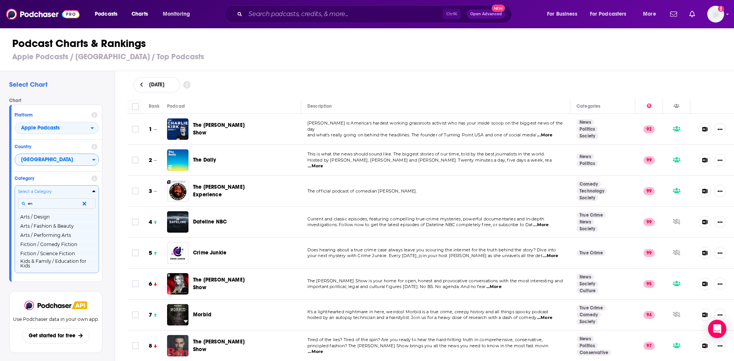
type input "e"
type input "scien"
click at [46, 224] on button "Science" at bounding box center [57, 226] width 78 height 9
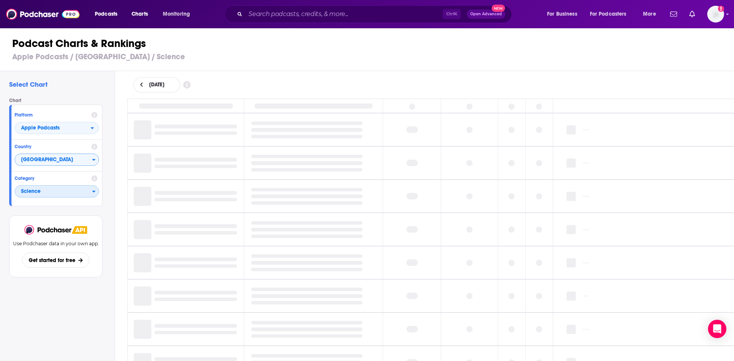
click at [44, 191] on span "Science" at bounding box center [53, 191] width 77 height 13
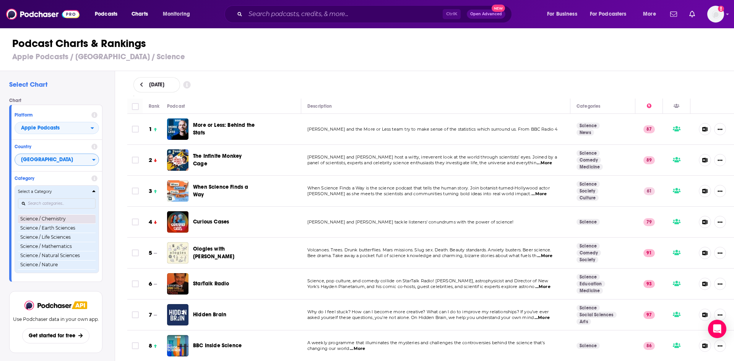
scroll to position [696, 0]
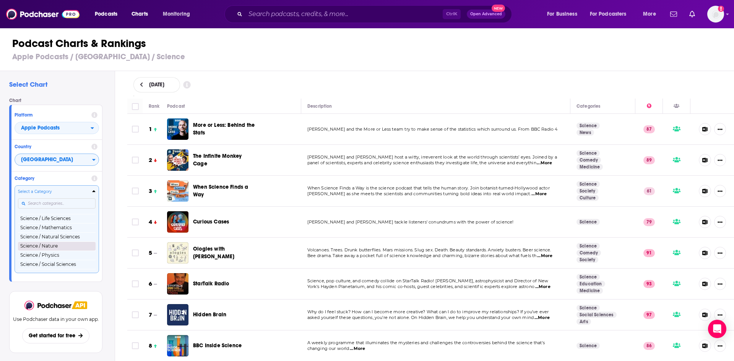
click at [46, 250] on button "Science / Nature" at bounding box center [57, 246] width 78 height 9
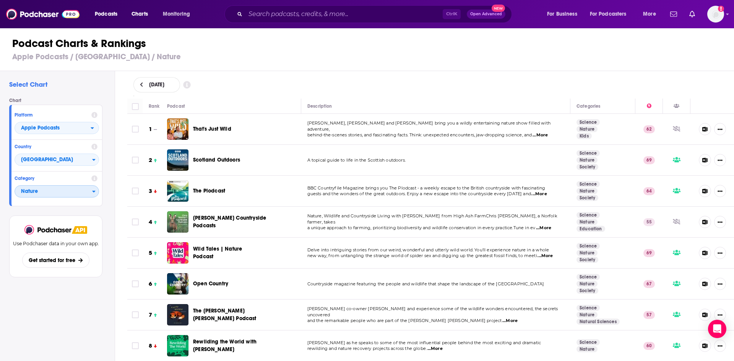
click at [60, 191] on span "Nature" at bounding box center [53, 191] width 77 height 13
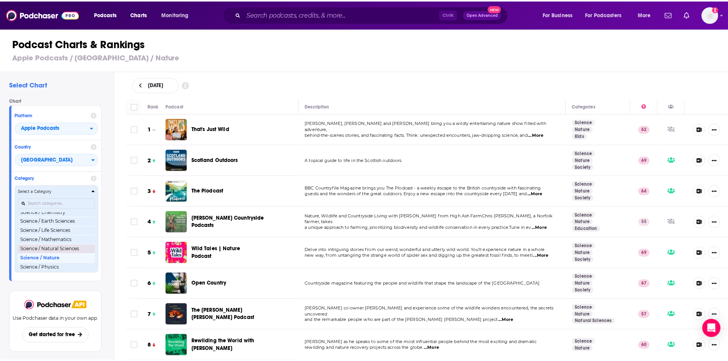
scroll to position [722, 0]
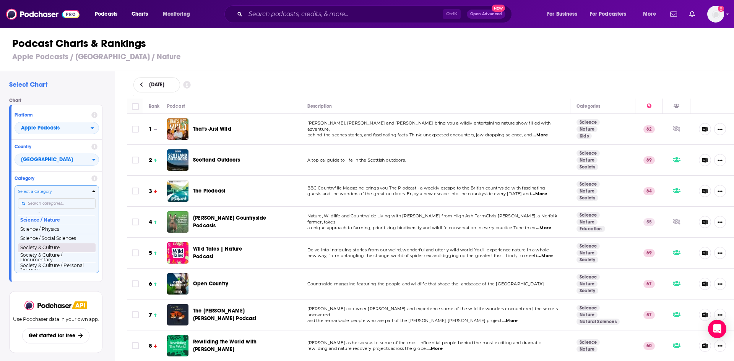
click at [63, 251] on button "Society & Culture" at bounding box center [57, 247] width 78 height 9
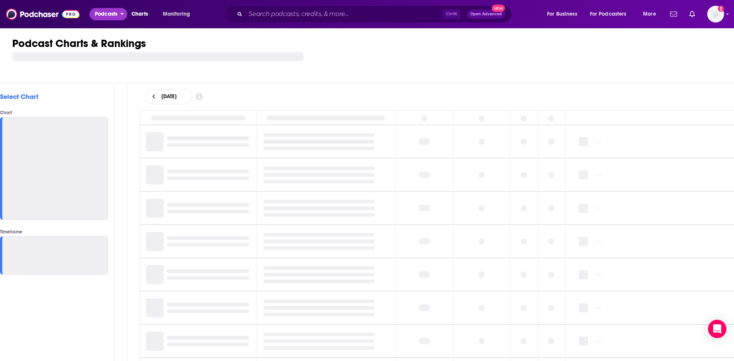
click at [121, 13] on icon "open menu" at bounding box center [121, 12] width 3 height 5
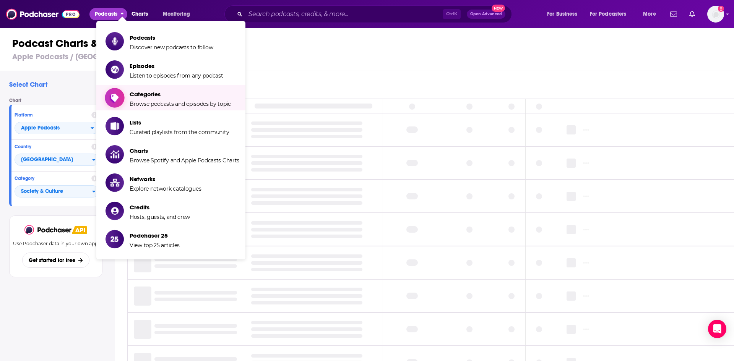
click at [164, 100] on span "Categories Browse podcasts and episodes by topic" at bounding box center [180, 97] width 101 height 19
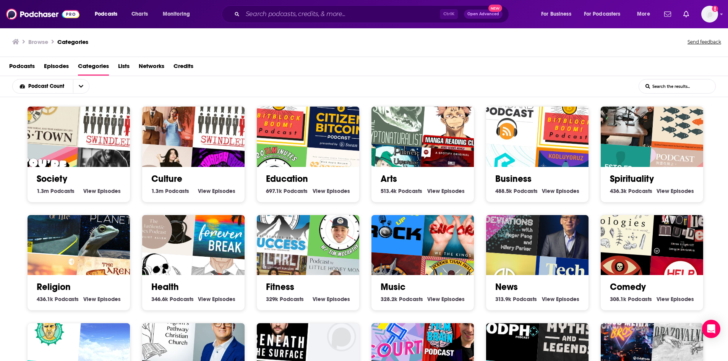
click at [661, 85] on input "List Search Input" at bounding box center [677, 87] width 76 height 14
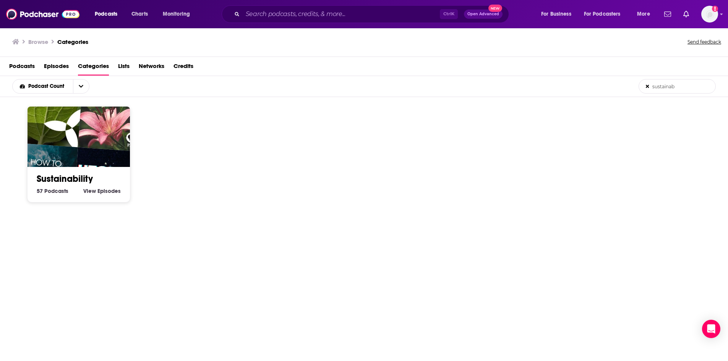
type input "sustainab"
click at [95, 130] on img "The Victory Garden | PBS" at bounding box center [111, 119] width 66 height 66
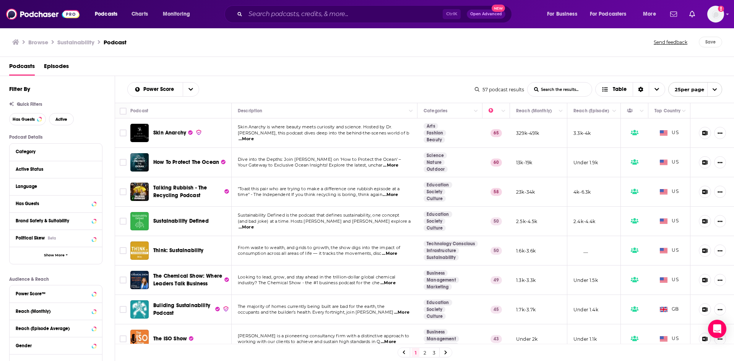
click at [254, 136] on span "...More" at bounding box center [246, 139] width 15 height 6
click at [367, 84] on div "Power Score List Search Input Search the results... Table" at bounding box center [301, 89] width 348 height 15
click at [265, 12] on input "Search podcasts, credits, & more..." at bounding box center [343, 14] width 197 height 12
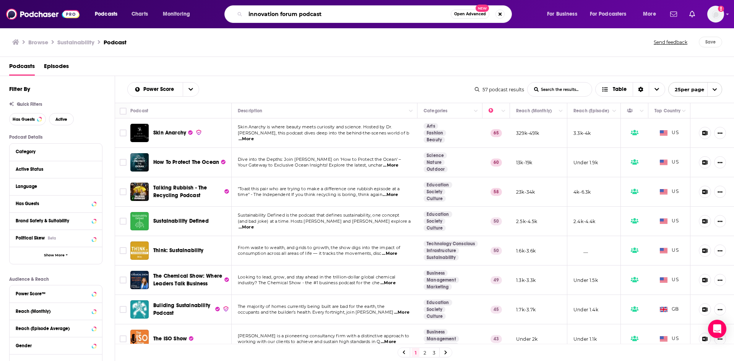
type input "innovation forum podcast"
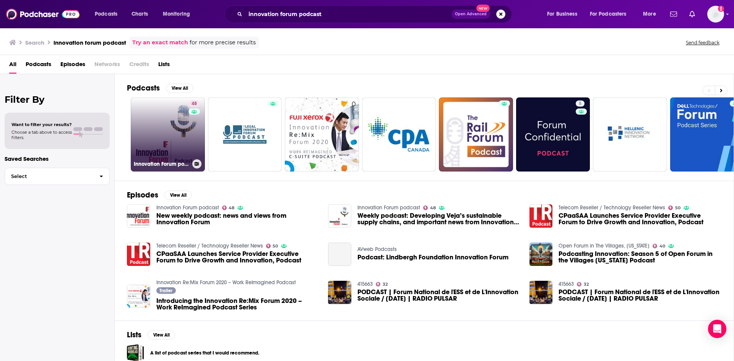
click at [168, 130] on link "48 Innovation Forum podcast" at bounding box center [168, 134] width 74 height 74
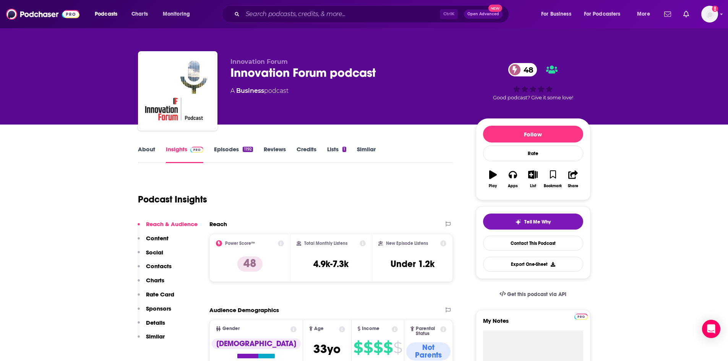
click at [277, 25] on div "Podcasts Charts Monitoring Ctrl K Open Advanced New For Business For Podcasters…" at bounding box center [364, 14] width 728 height 28
click at [278, 19] on input "Search podcasts, credits, & more..." at bounding box center [341, 14] width 197 height 12
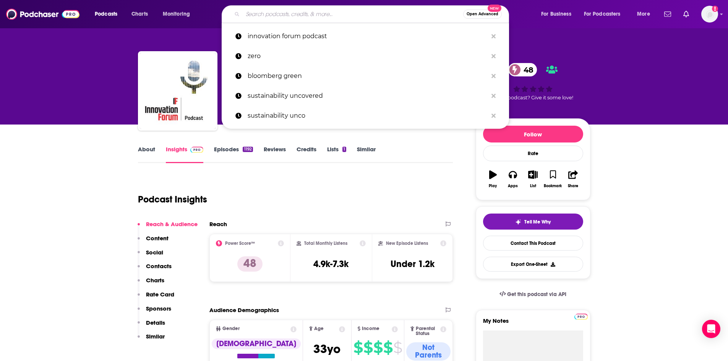
paste input "UCL Generation One: The Climate Podcast"
type input "UCL Generation One: The Climate Podcast"
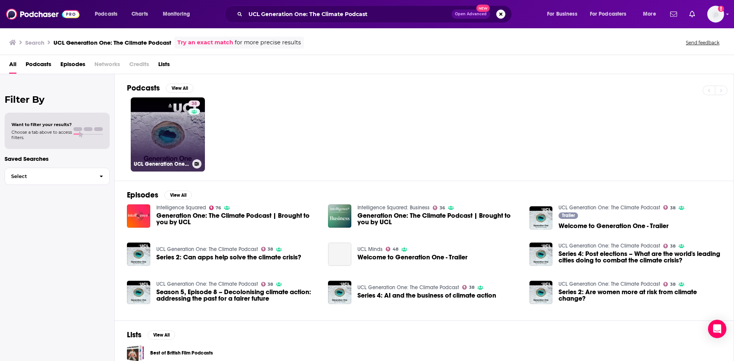
click at [177, 139] on link "38 UCL Generation One: The Climate Podcast" at bounding box center [168, 134] width 74 height 74
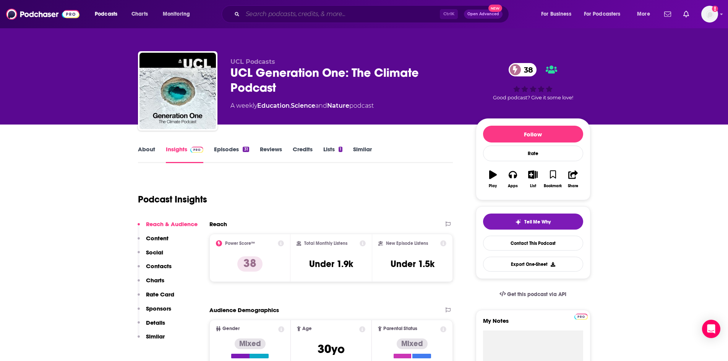
click at [299, 17] on input "Search podcasts, credits, & more..." at bounding box center [341, 14] width 197 height 12
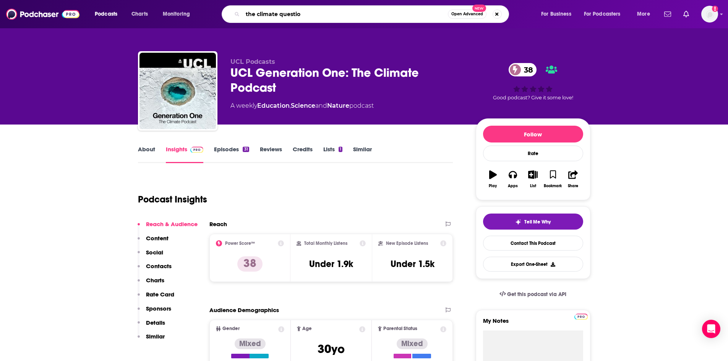
type input "the climate question"
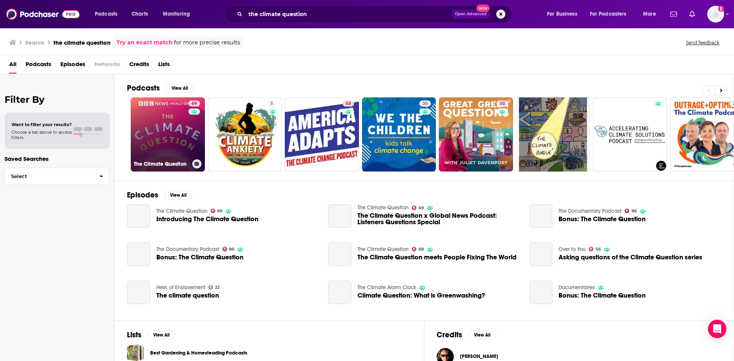
click at [168, 149] on link "69 The Climate Question" at bounding box center [168, 134] width 74 height 74
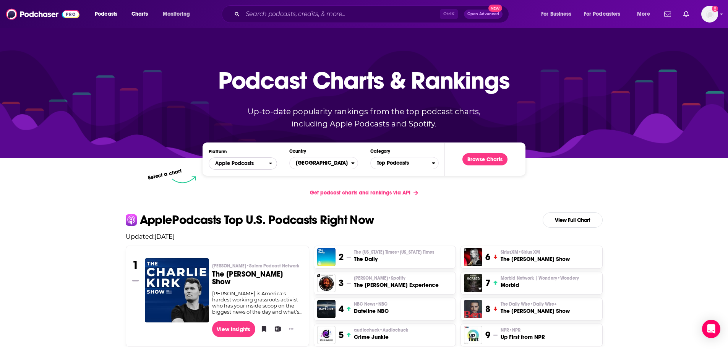
click at [244, 166] on span "Apple Podcasts" at bounding box center [234, 163] width 39 height 5
click at [244, 184] on div "Spotify" at bounding box center [243, 186] width 62 height 9
click at [309, 162] on span "[GEOGRAPHIC_DATA]" at bounding box center [320, 163] width 61 height 13
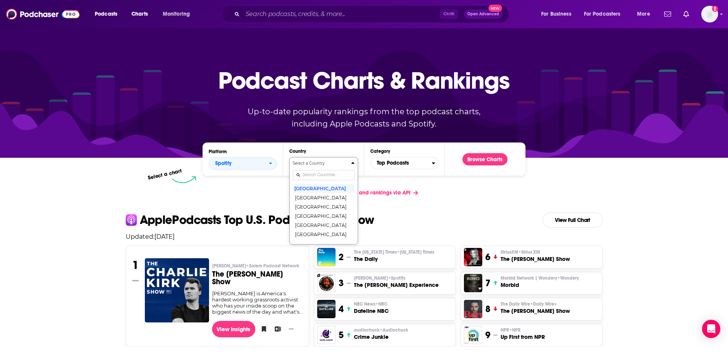
click at [318, 179] on input "Countries" at bounding box center [324, 175] width 62 height 10
type input "united"
click at [325, 197] on button "[GEOGRAPHIC_DATA]" at bounding box center [324, 197] width 62 height 9
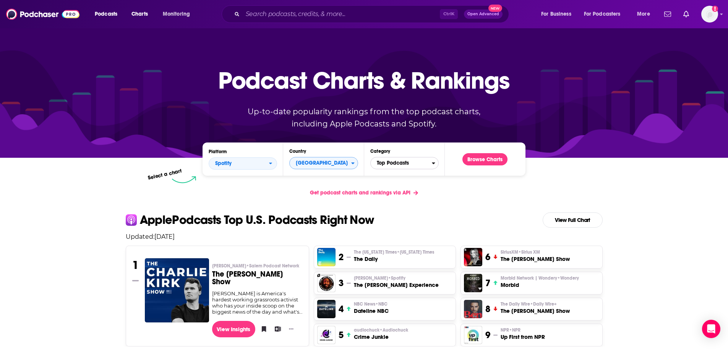
click at [411, 167] on span "Top Podcasts" at bounding box center [401, 163] width 61 height 13
click at [474, 165] on button "Browse Charts" at bounding box center [485, 159] width 45 height 12
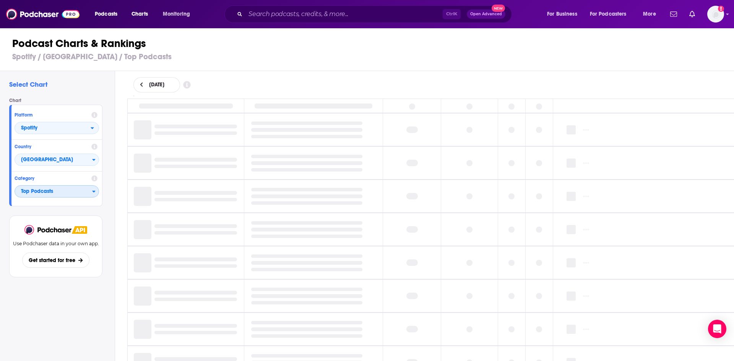
click at [62, 189] on span "Top Podcasts" at bounding box center [53, 191] width 77 height 13
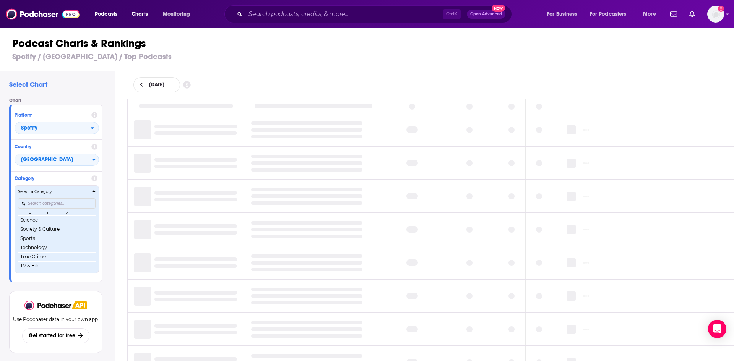
scroll to position [108, 0]
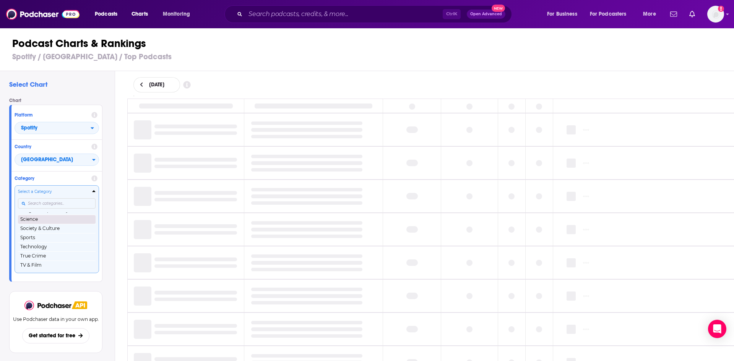
click at [44, 220] on button "Science" at bounding box center [57, 219] width 78 height 9
